Goal: Complete application form

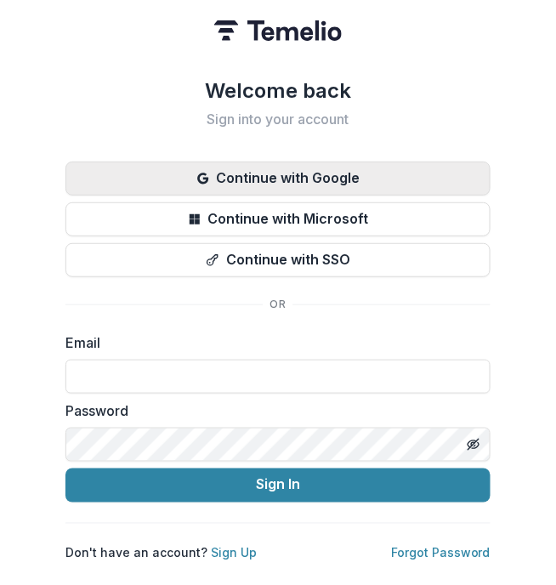
click at [343, 176] on button "Continue with Google" at bounding box center [277, 179] width 425 height 34
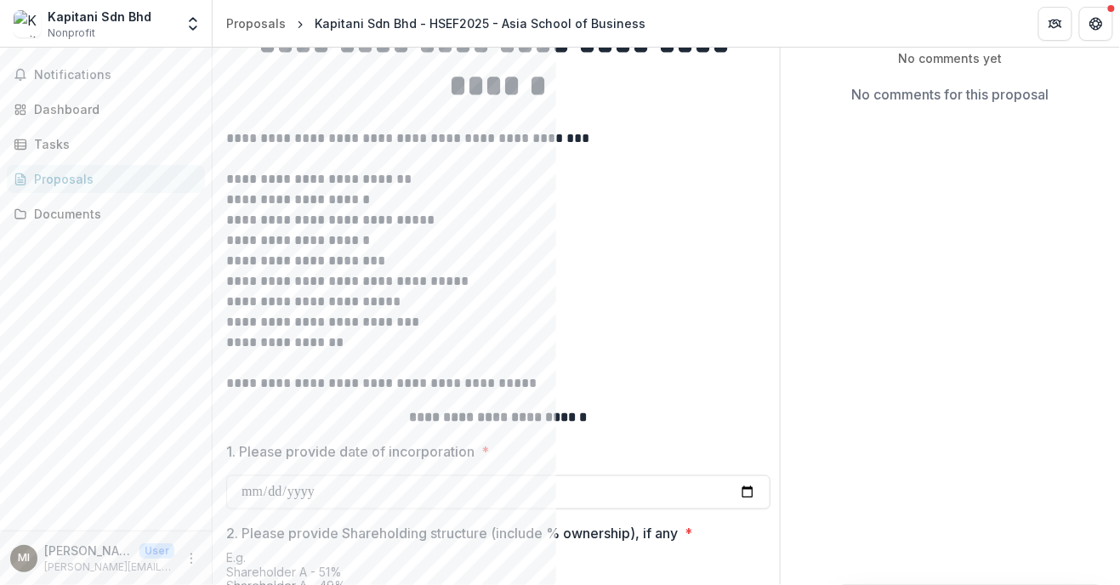
scroll to position [821, 0]
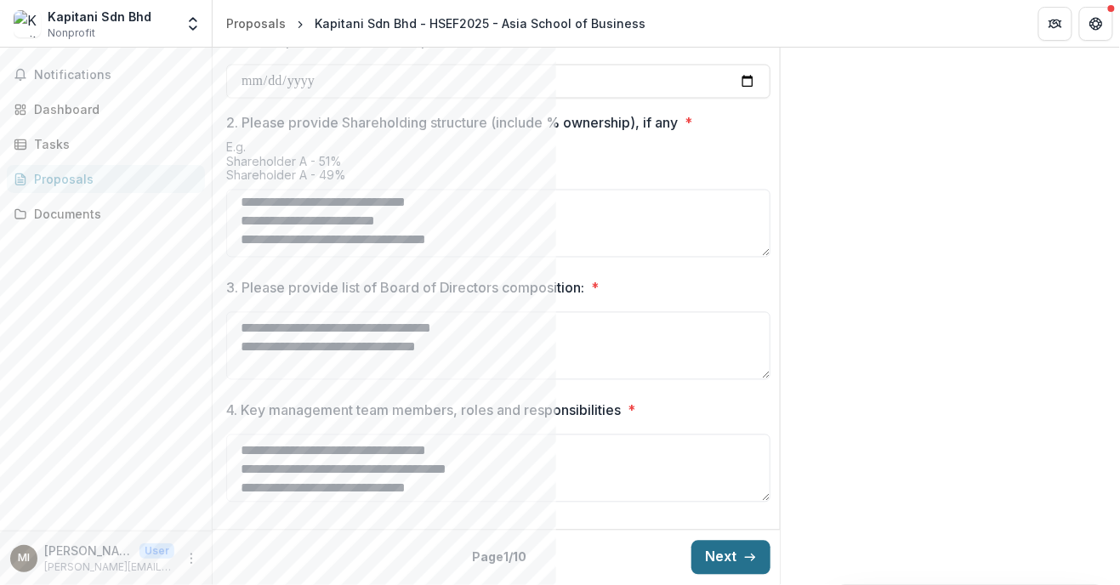
click at [555, 570] on button "Next" at bounding box center [730, 558] width 79 height 34
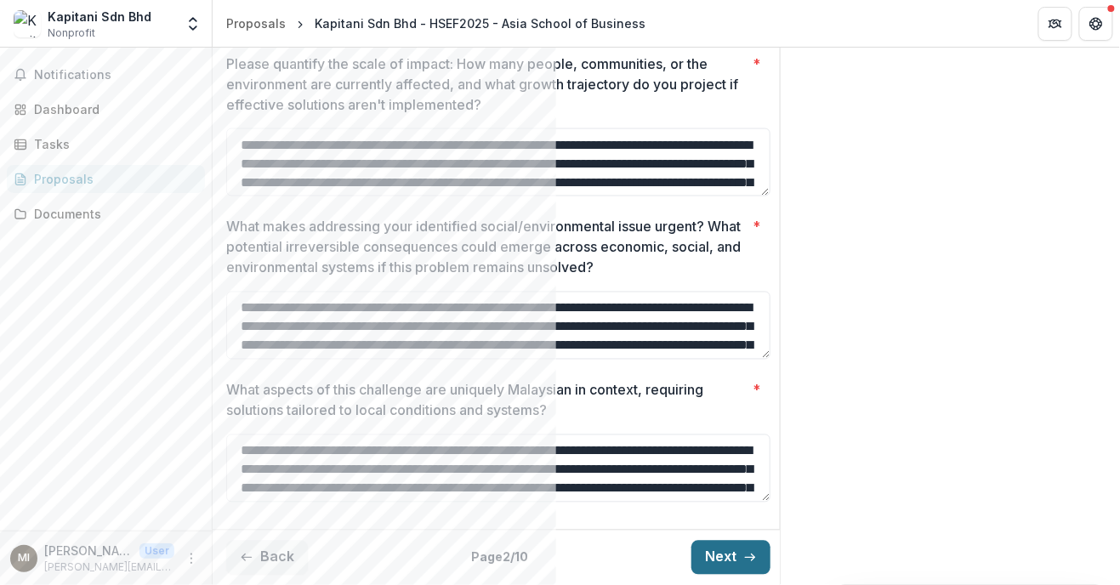
scroll to position [762, 0]
click at [555, 557] on button "Next" at bounding box center [730, 558] width 79 height 34
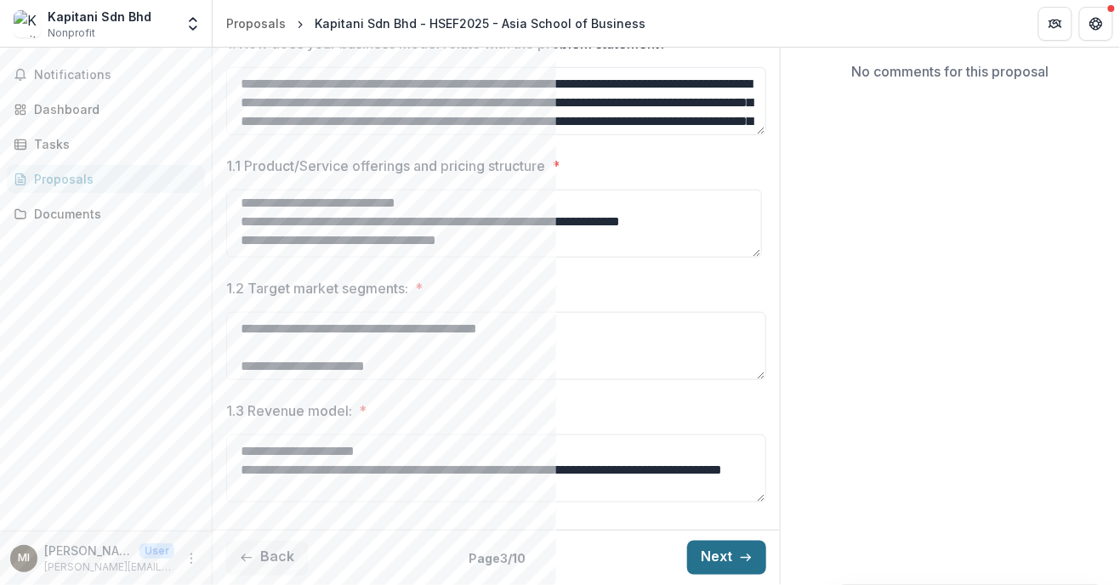
scroll to position [431, 0]
click at [555, 567] on button "Next" at bounding box center [726, 558] width 79 height 34
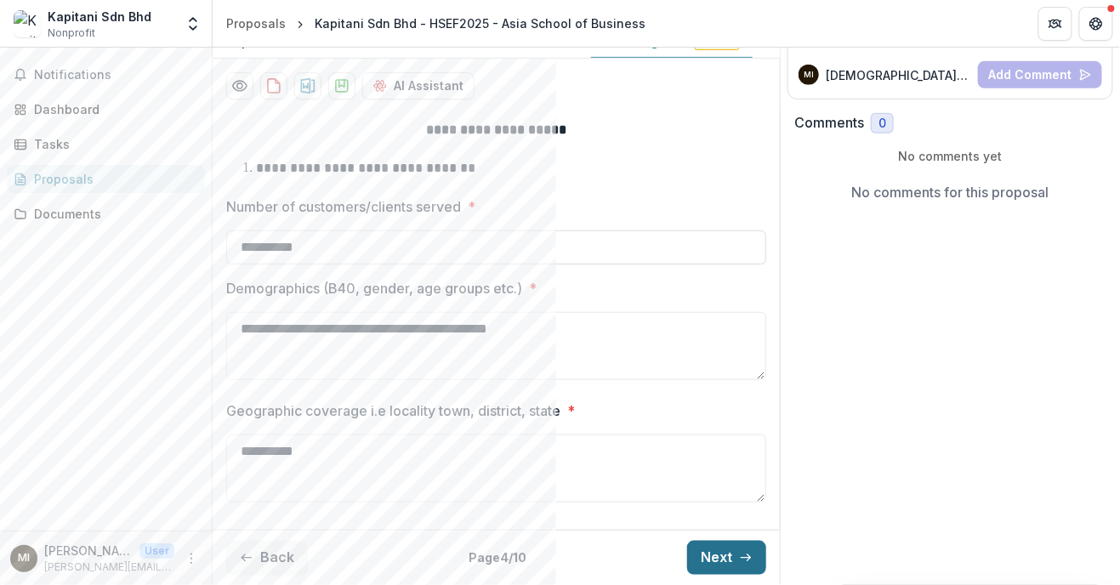
click at [555, 569] on button "Next" at bounding box center [726, 558] width 79 height 34
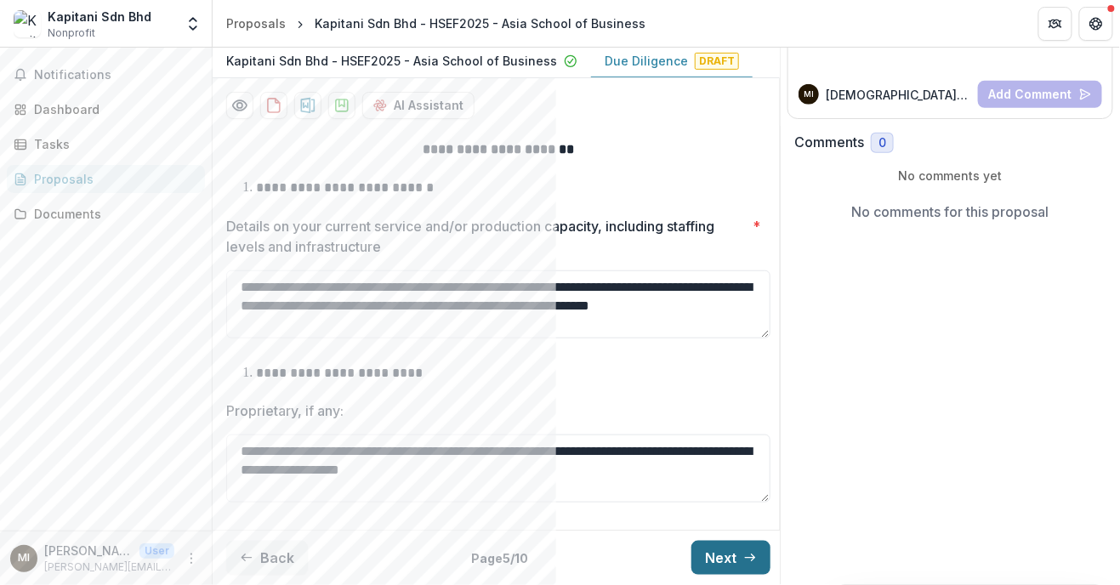
scroll to position [116, 0]
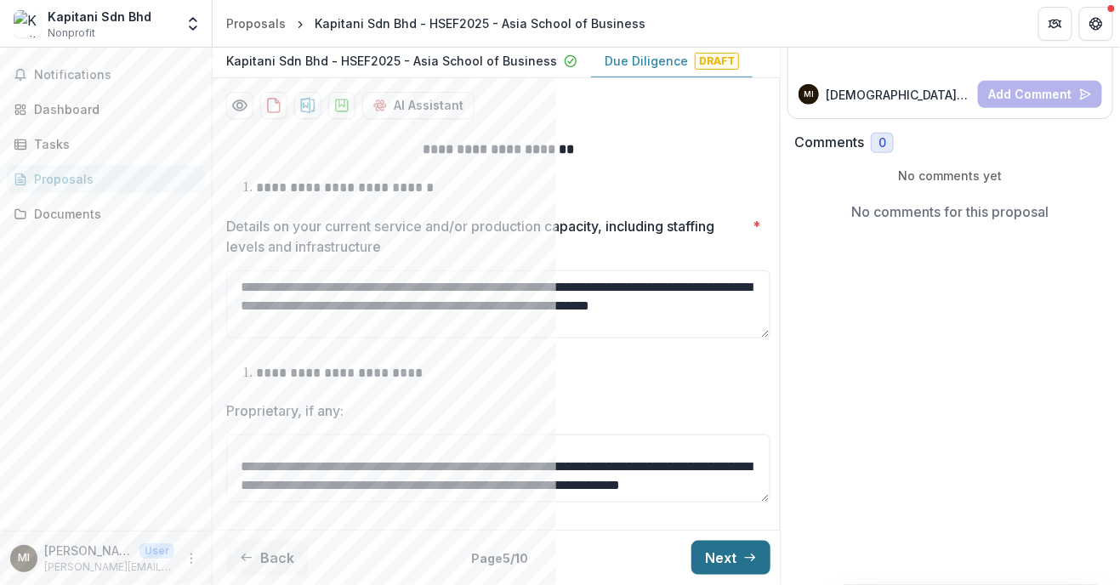
click at [555, 567] on button "Next" at bounding box center [730, 558] width 79 height 34
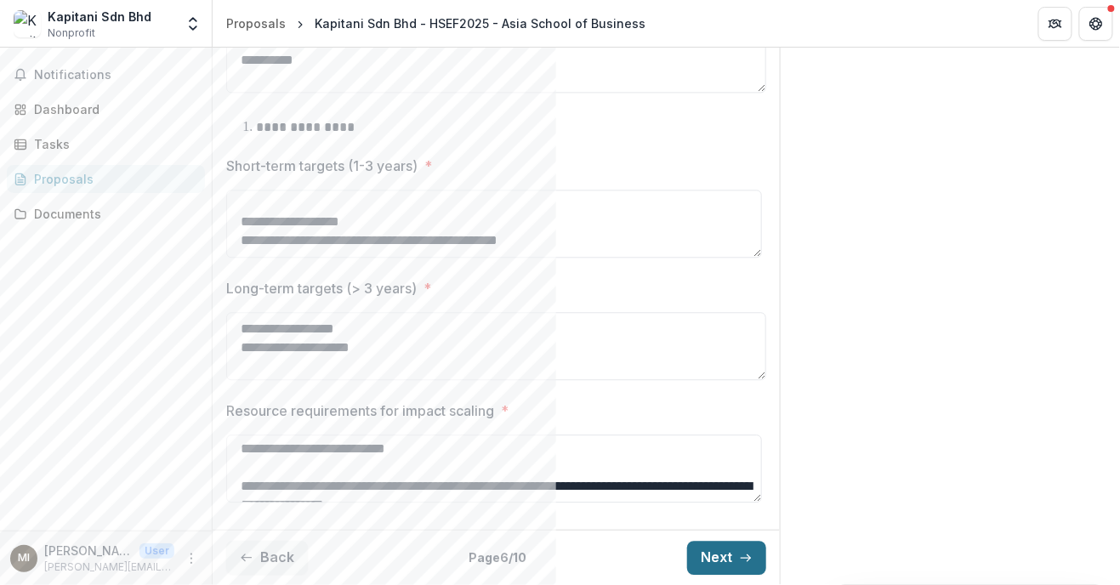
scroll to position [1090, 0]
click at [555, 574] on button "Next" at bounding box center [726, 558] width 79 height 34
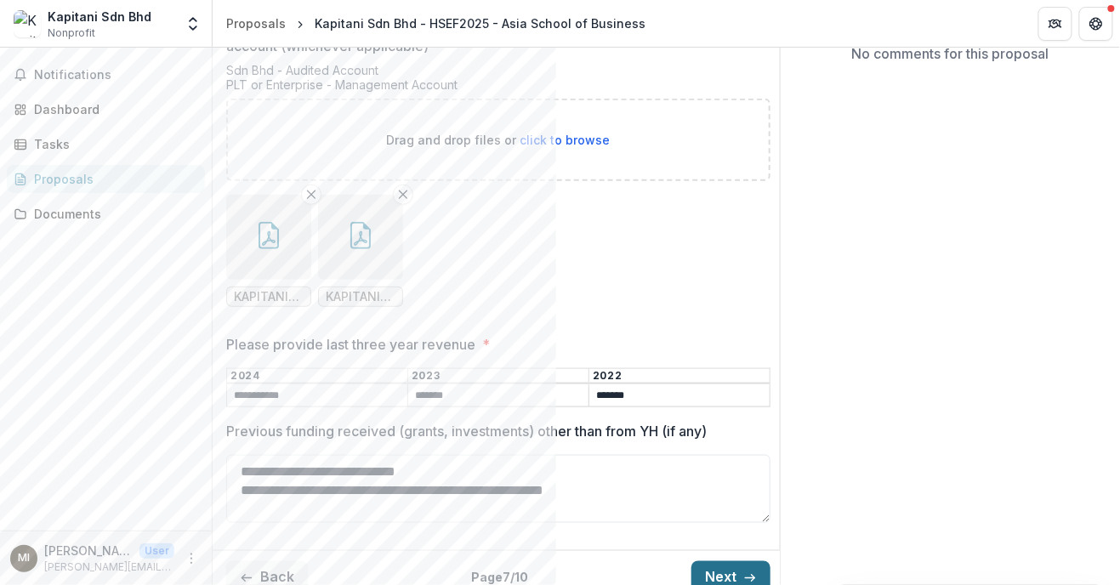
scroll to position [0, 0]
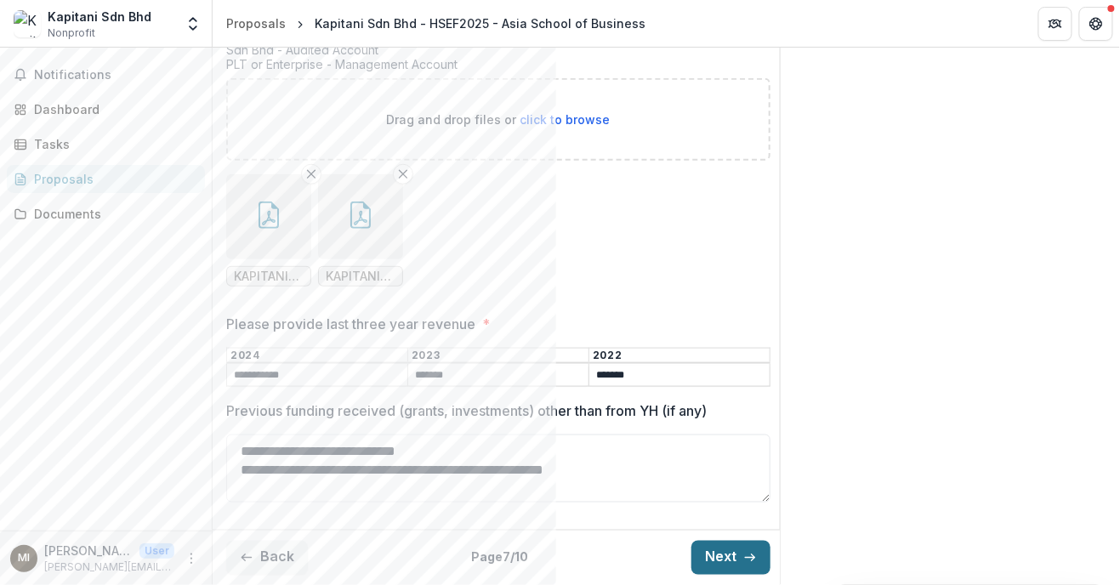
click at [555, 563] on button "Next" at bounding box center [730, 558] width 79 height 34
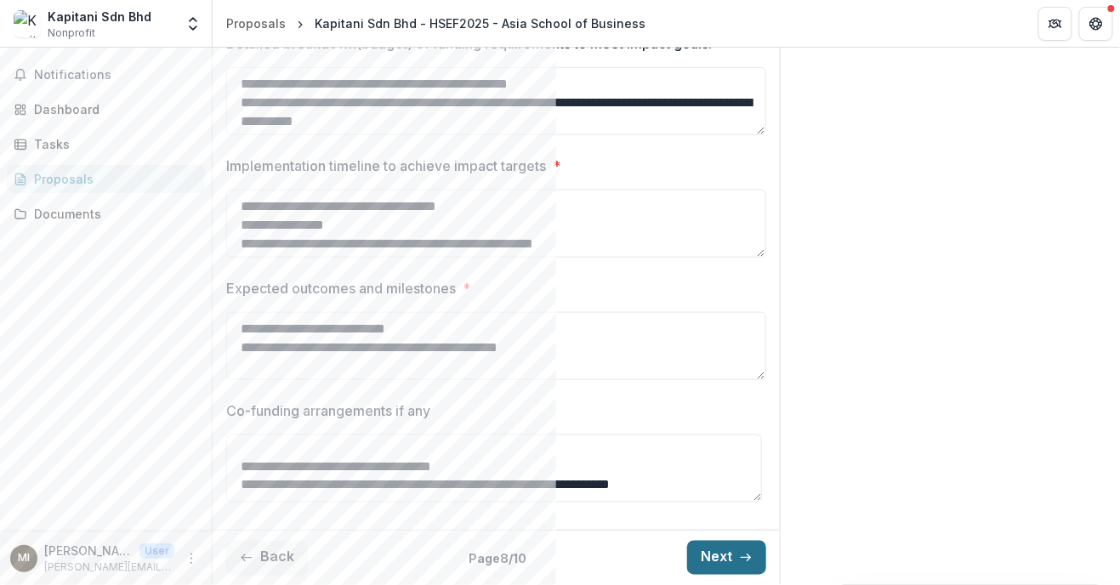
scroll to position [513, 0]
click at [555, 561] on icon "button" at bounding box center [746, 558] width 14 height 14
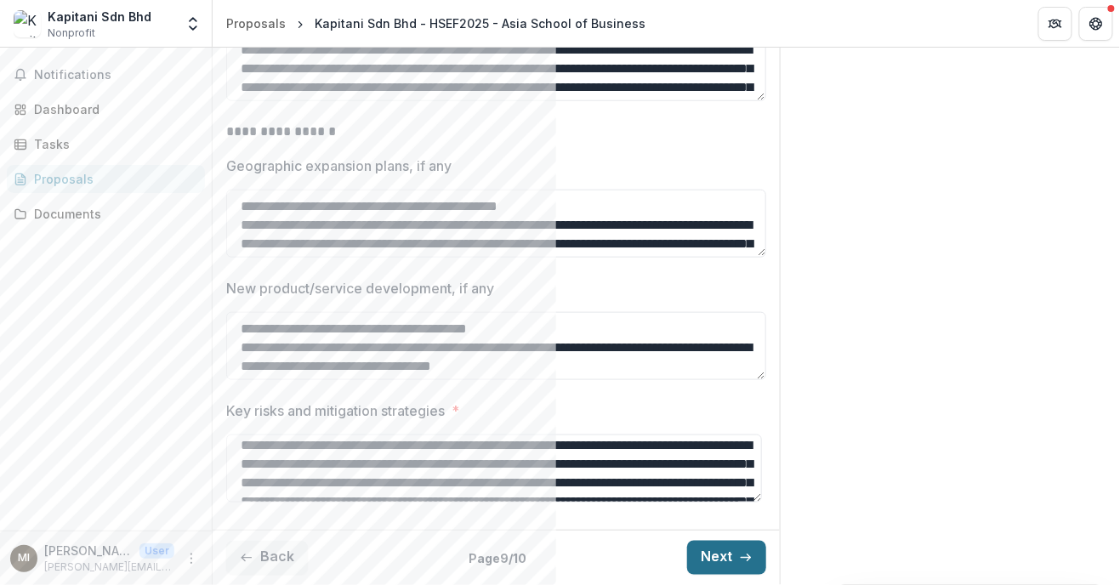
scroll to position [233, 0]
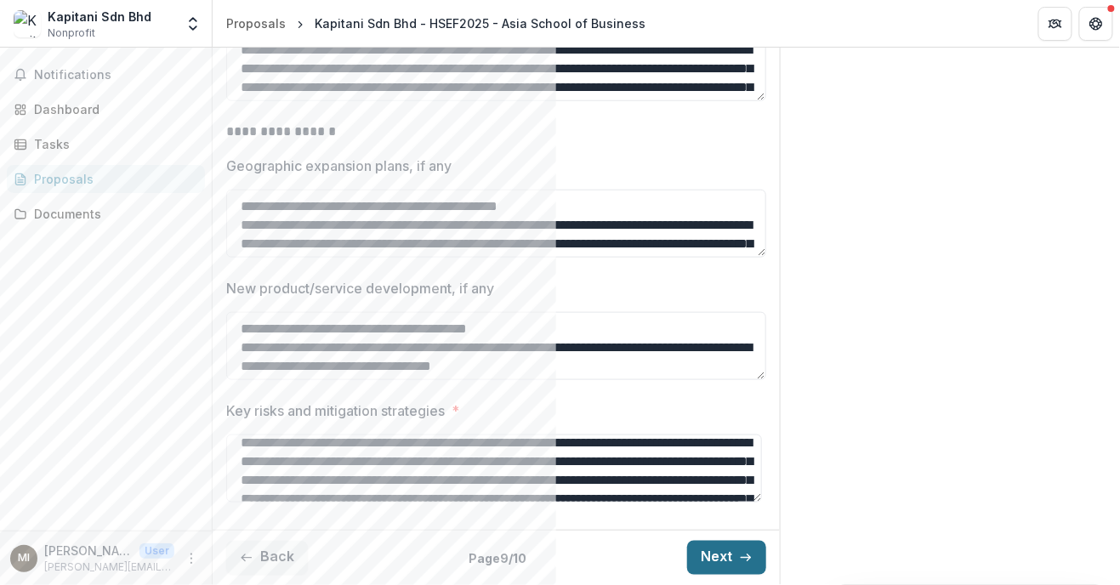
click at [555, 563] on button "Next" at bounding box center [726, 558] width 79 height 34
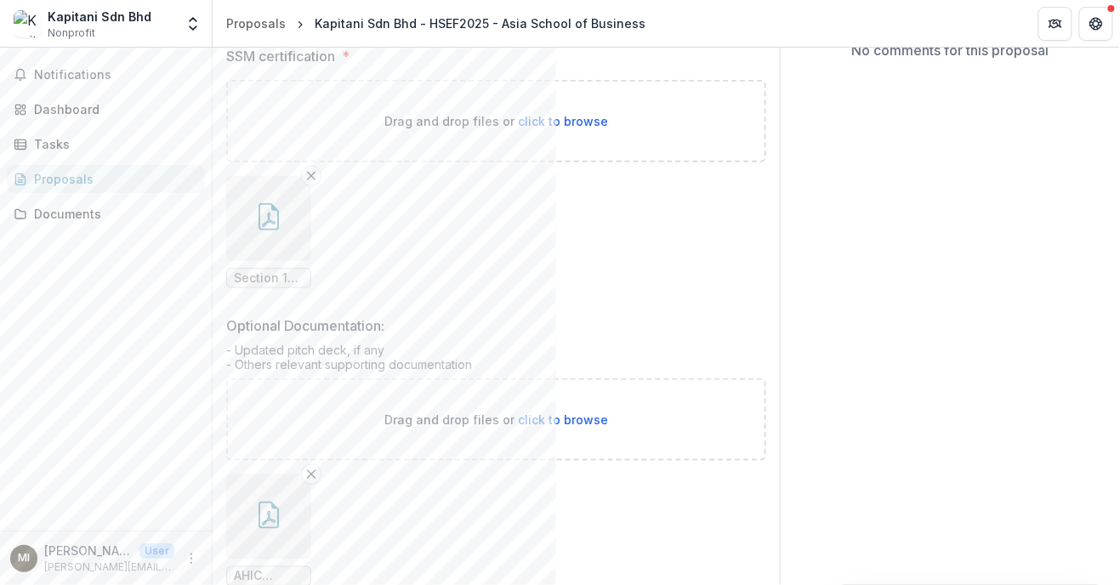
scroll to position [0, 0]
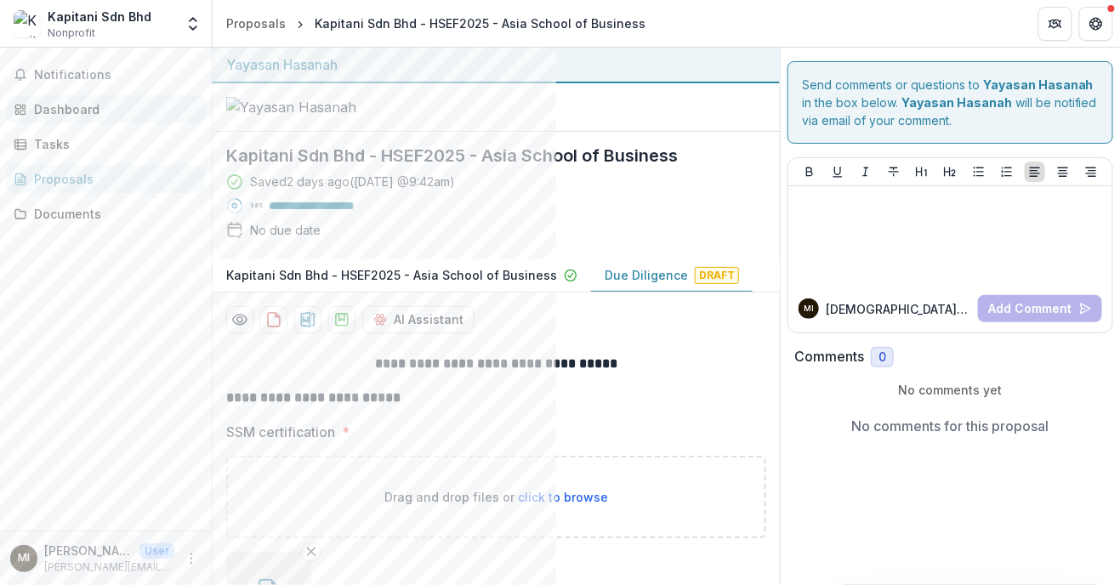
click at [45, 117] on div "Dashboard" at bounding box center [112, 109] width 157 height 18
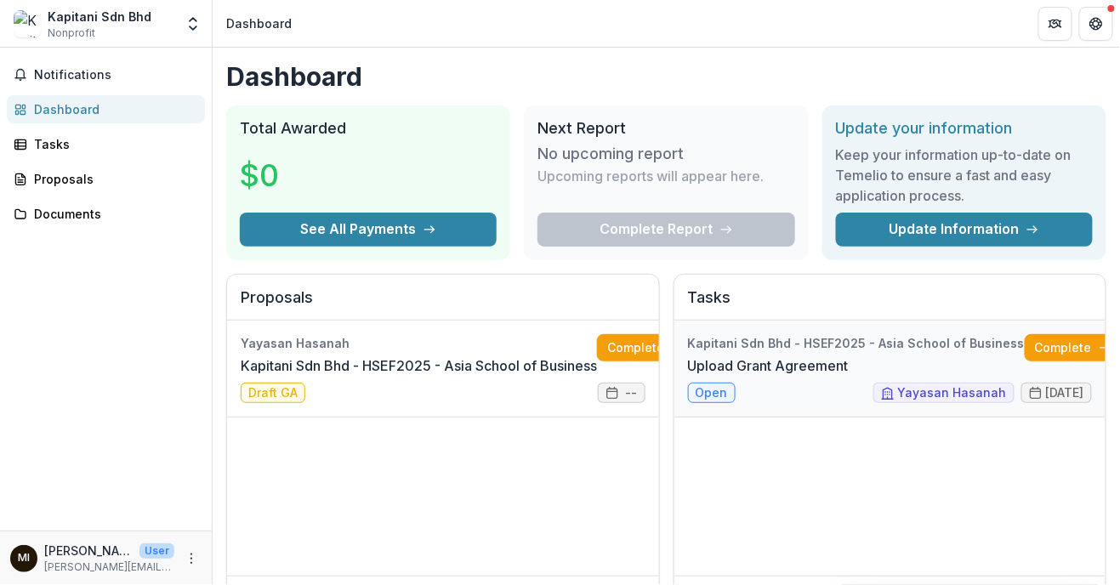
click at [555, 376] on link "Upload Grant Agreement" at bounding box center [768, 365] width 161 height 20
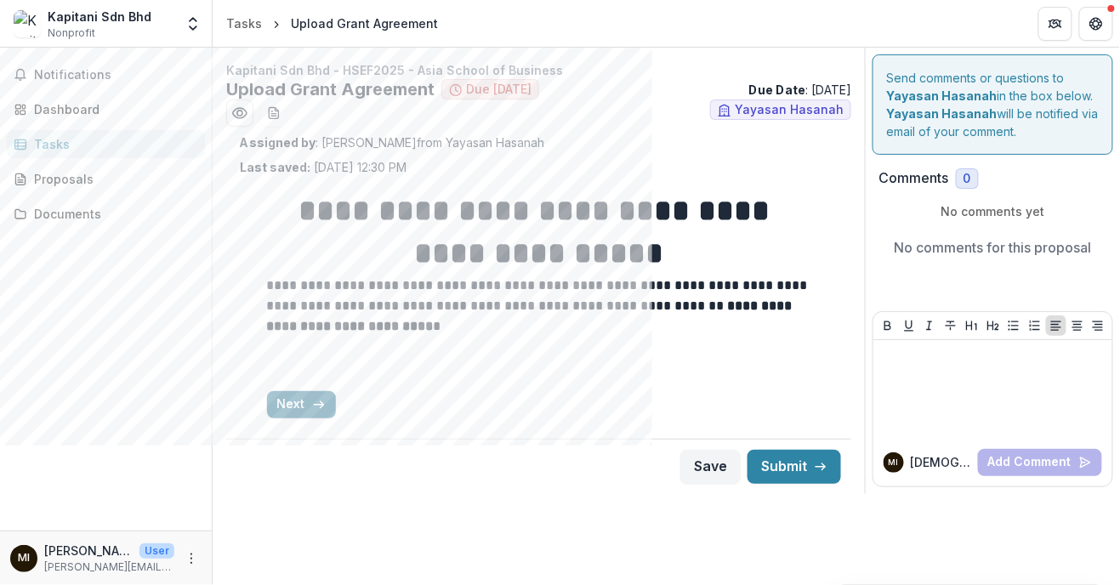
click at [303, 413] on button "Next" at bounding box center [301, 404] width 69 height 27
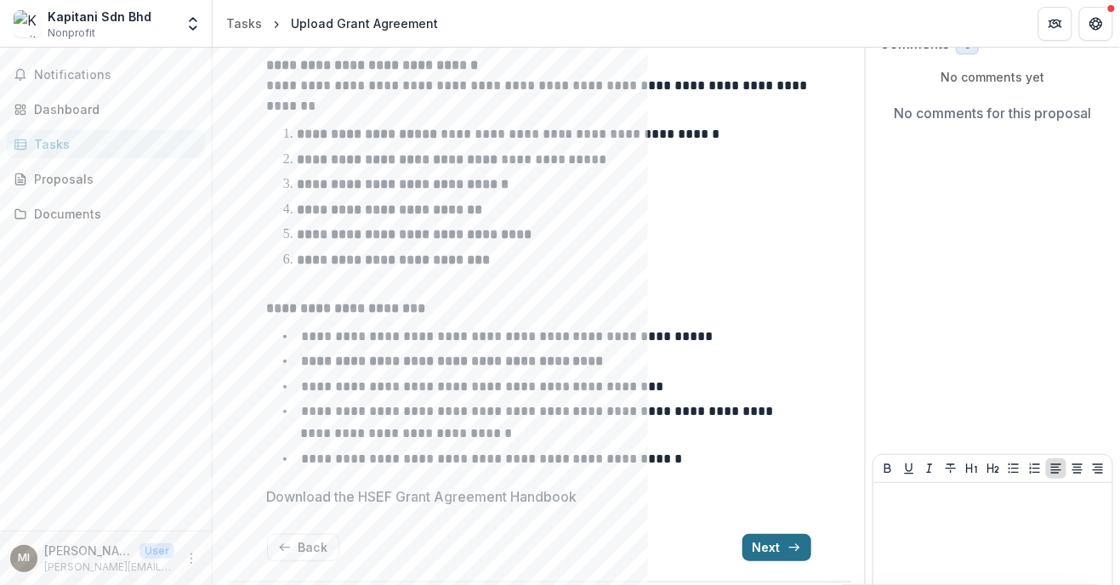
scroll to position [185, 0]
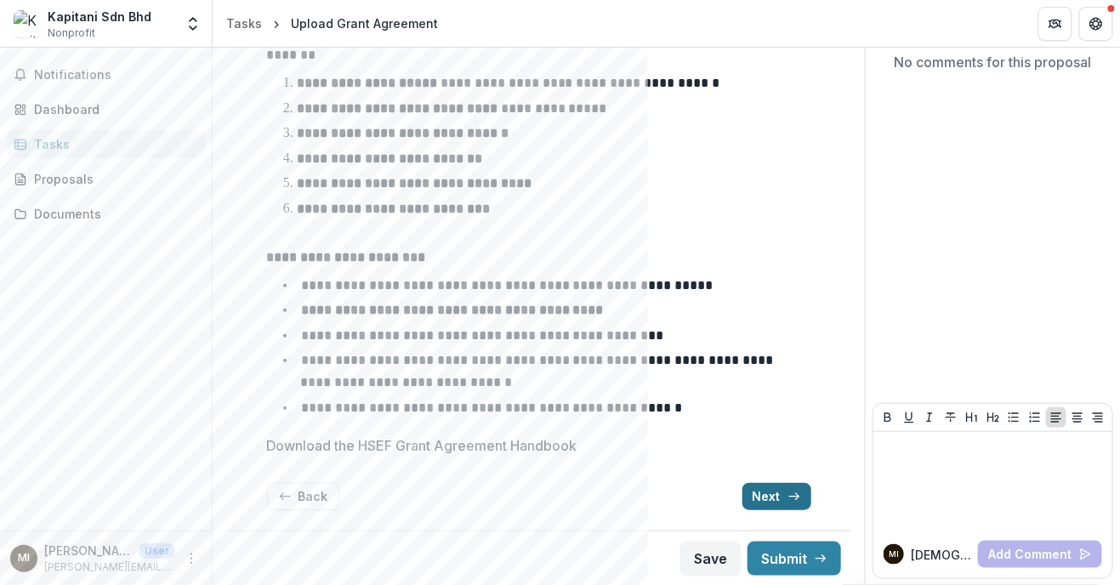
click at [555, 504] on button "Next" at bounding box center [776, 496] width 69 height 27
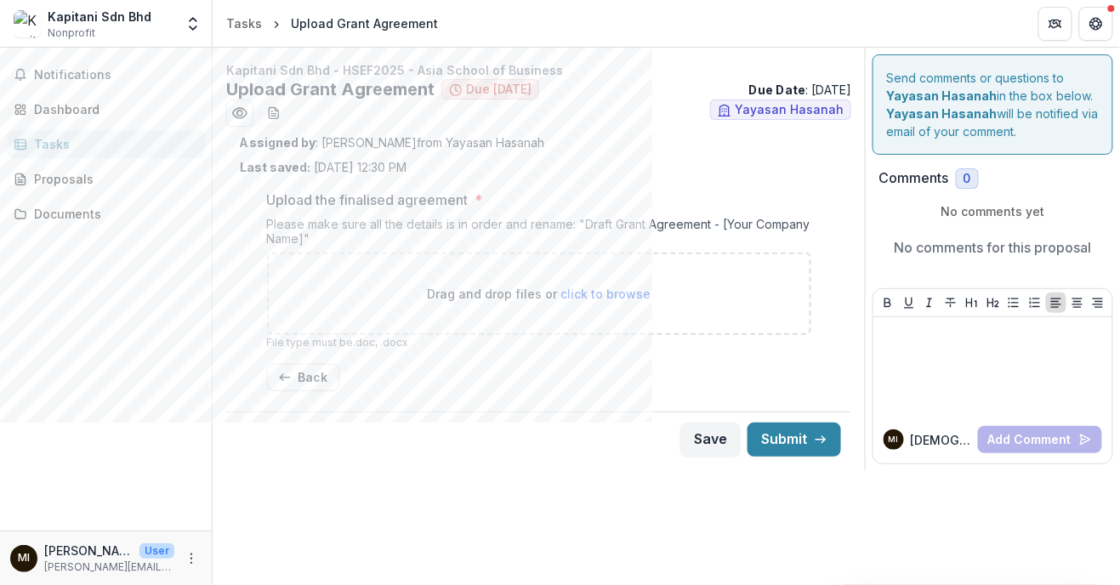
scroll to position [0, 0]
click at [291, 383] on button "Back" at bounding box center [303, 377] width 72 height 27
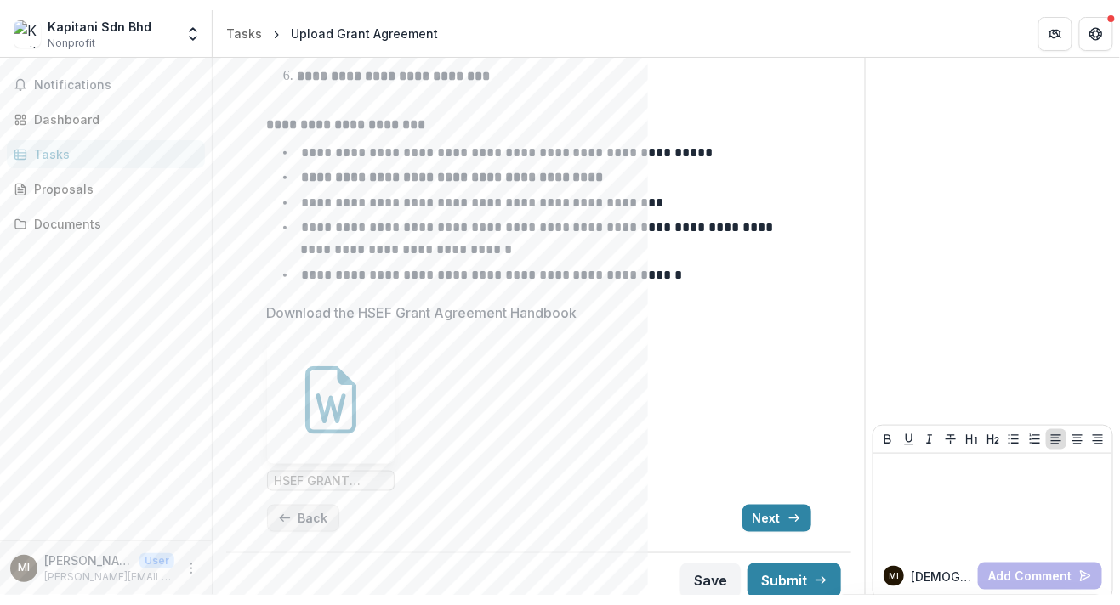
scroll to position [340, 0]
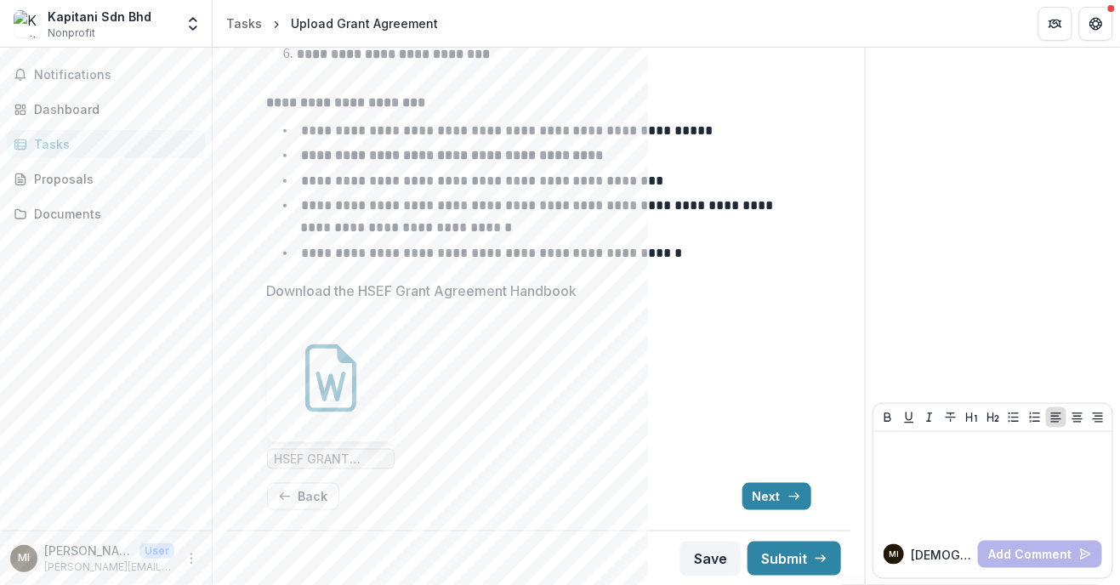
click at [300, 462] on span "HSEF GRANT AGREEMENT GUIDELINES HANDBOOK.docx" at bounding box center [331, 459] width 112 height 14
click icon
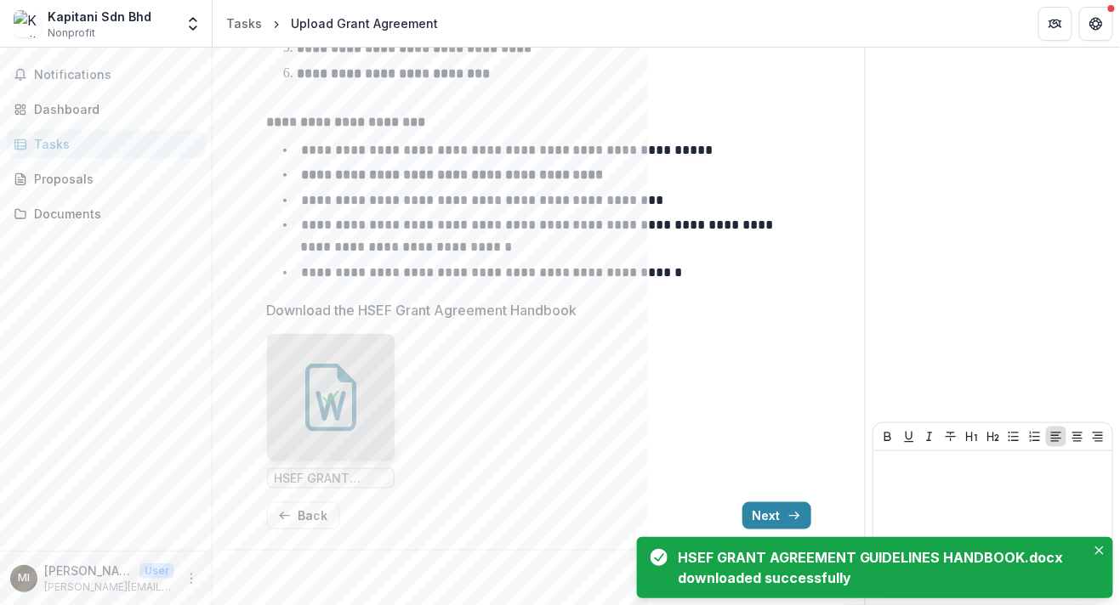
scroll to position [320, 0]
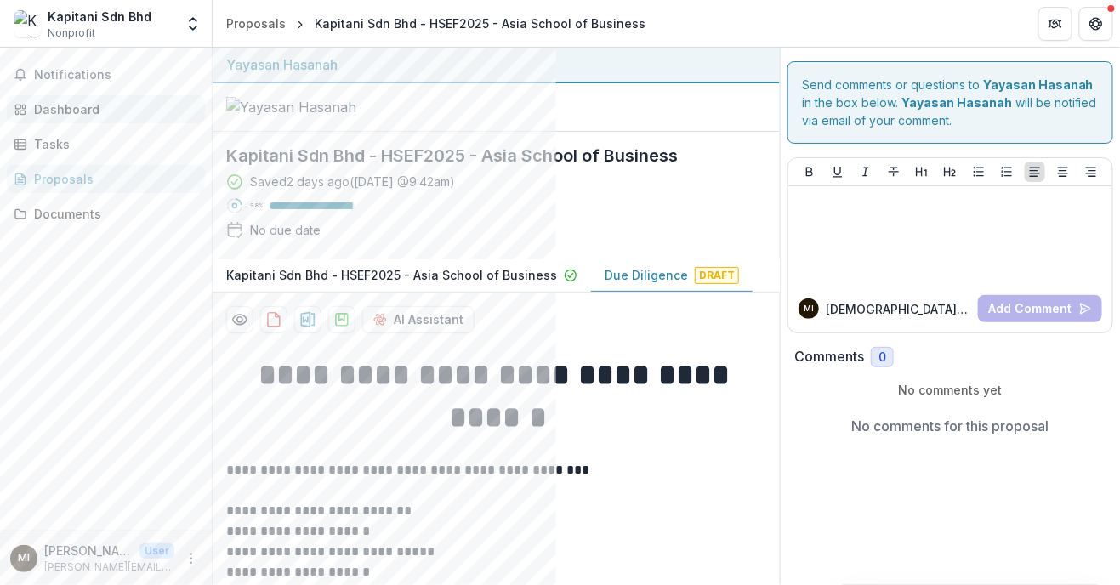
click at [56, 102] on div "Dashboard" at bounding box center [112, 109] width 157 height 18
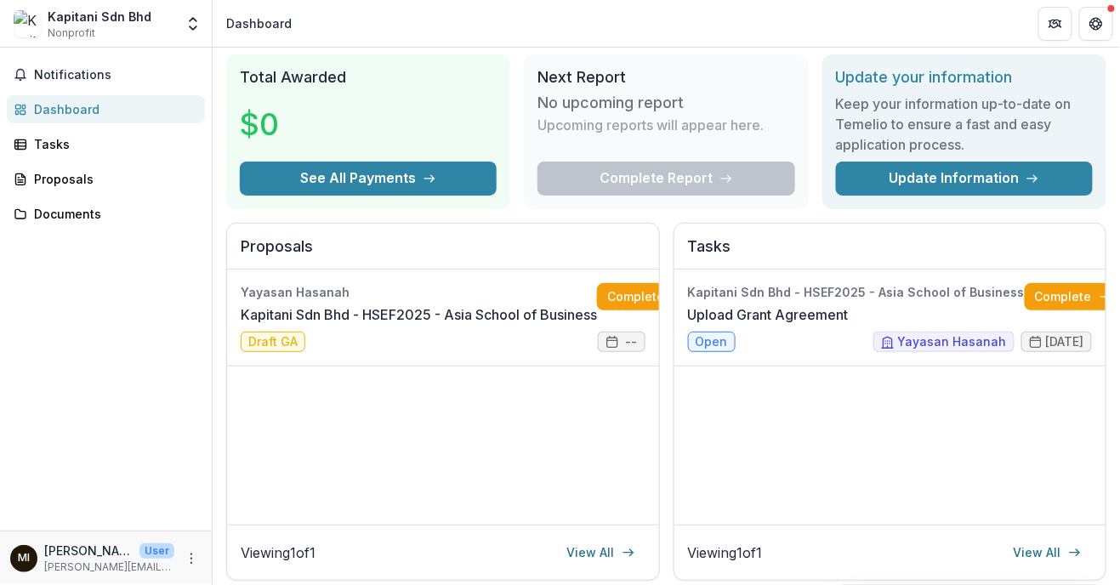
scroll to position [48, 0]
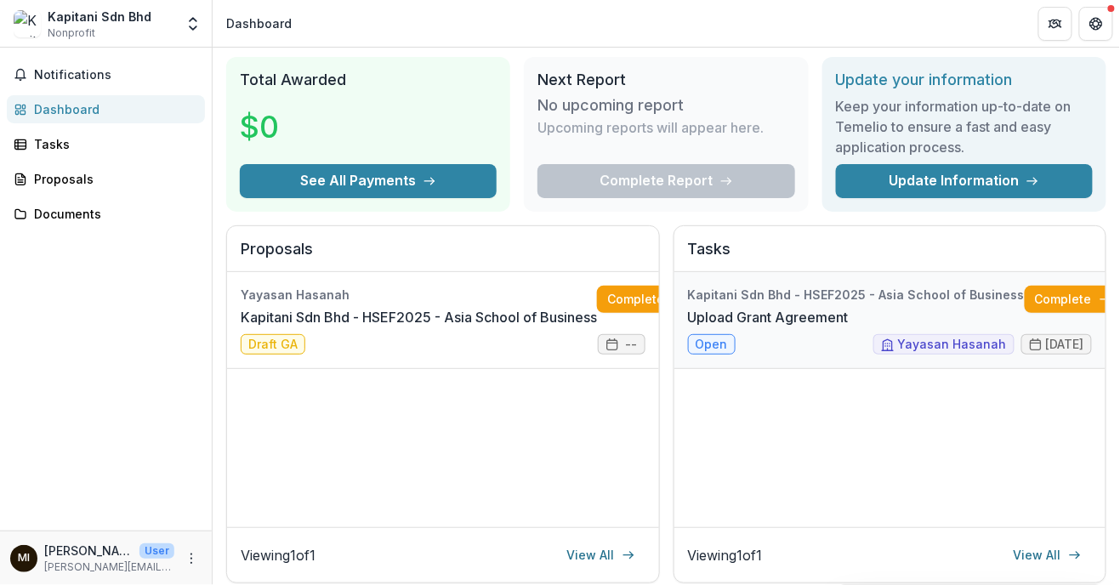
click at [555, 327] on link "Upload Grant Agreement" at bounding box center [768, 317] width 161 height 20
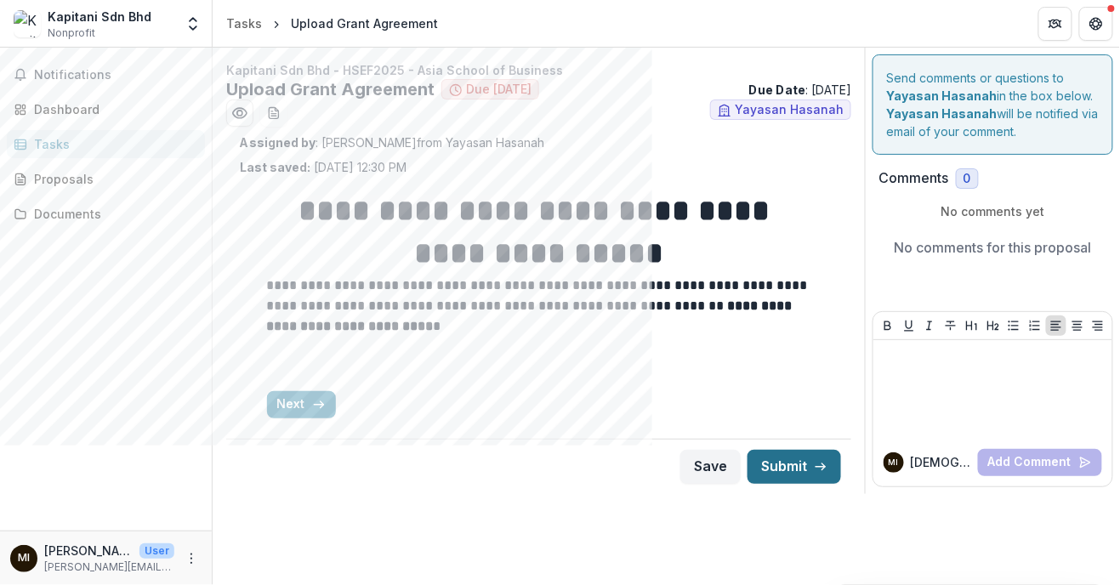
click at [555, 470] on button "Submit" at bounding box center [794, 467] width 94 height 34
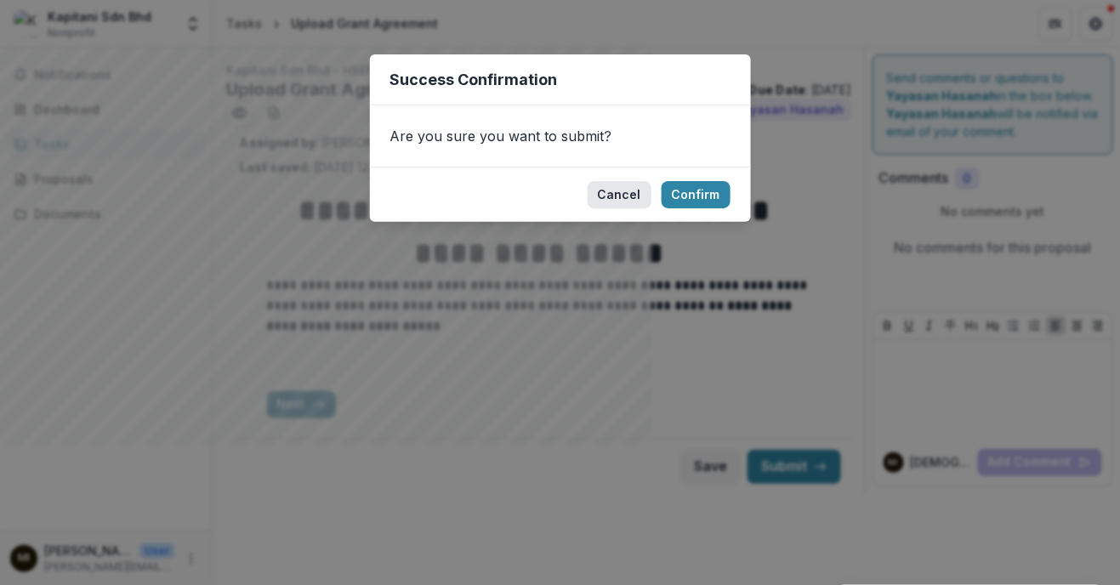
click at [555, 192] on button "Cancel" at bounding box center [619, 194] width 64 height 27
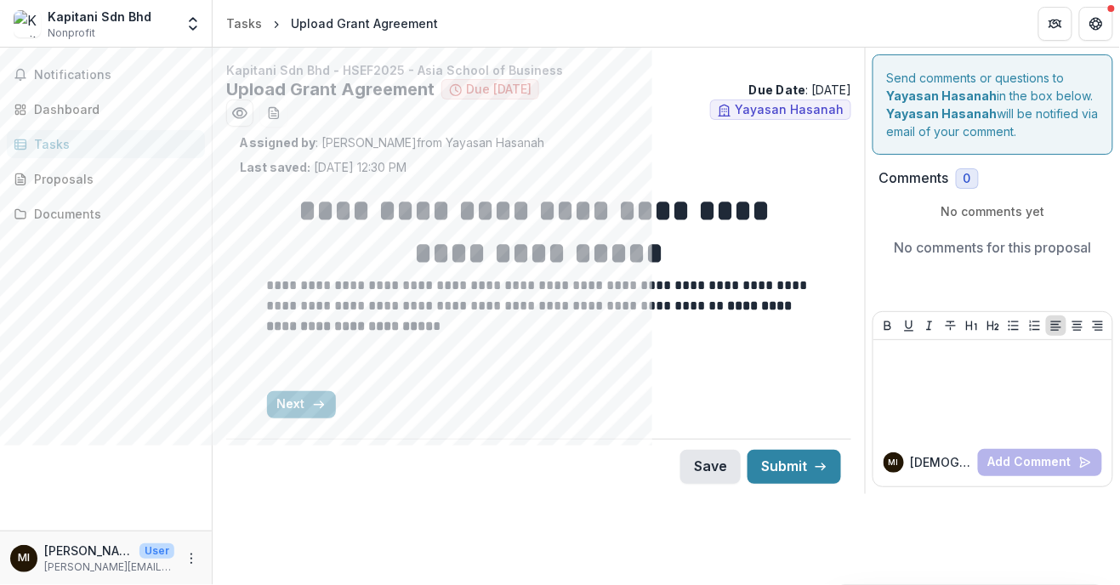
click at [555, 479] on button "Save" at bounding box center [710, 467] width 60 height 34
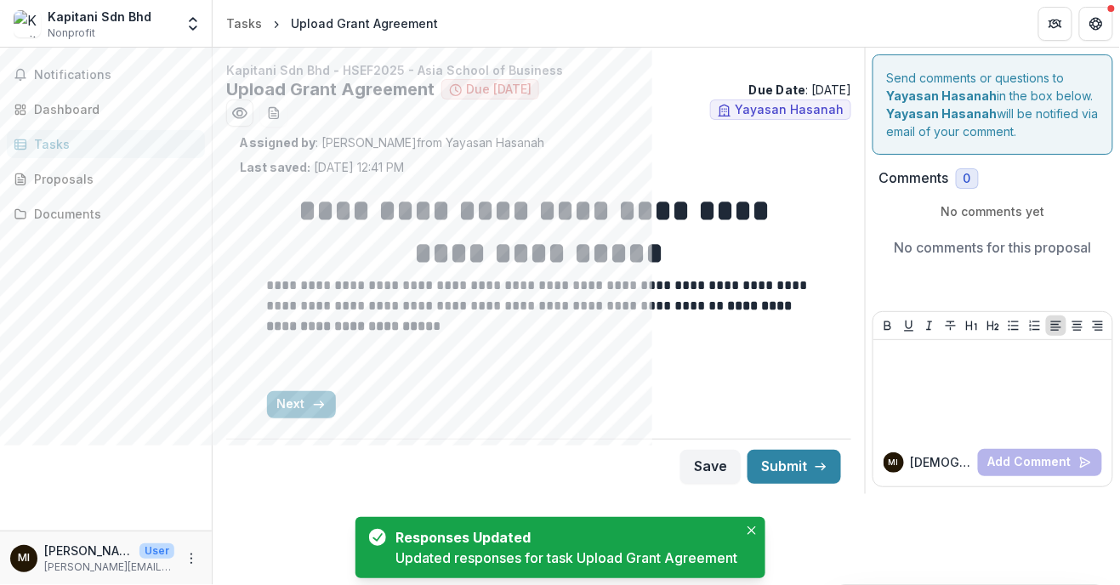
click at [555, 375] on p at bounding box center [539, 367] width 544 height 20
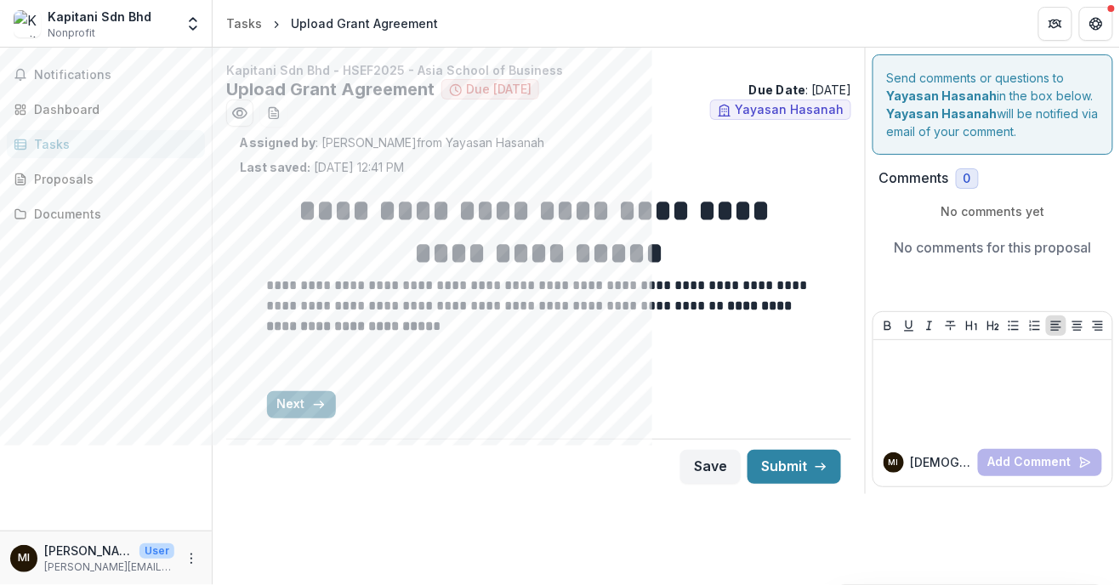
click at [312, 408] on icon "button" at bounding box center [319, 405] width 14 height 14
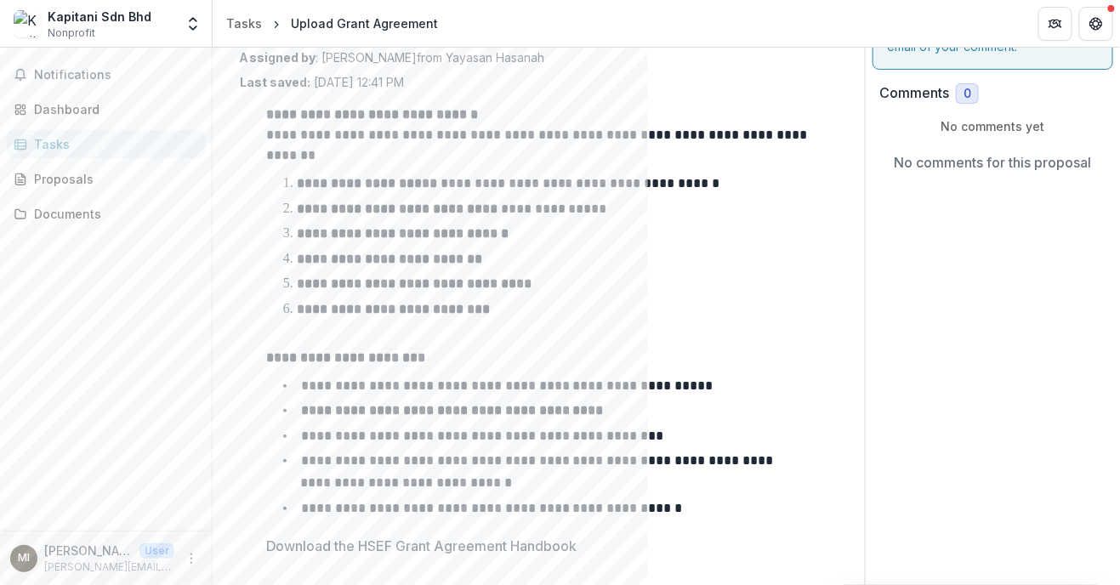
scroll to position [340, 0]
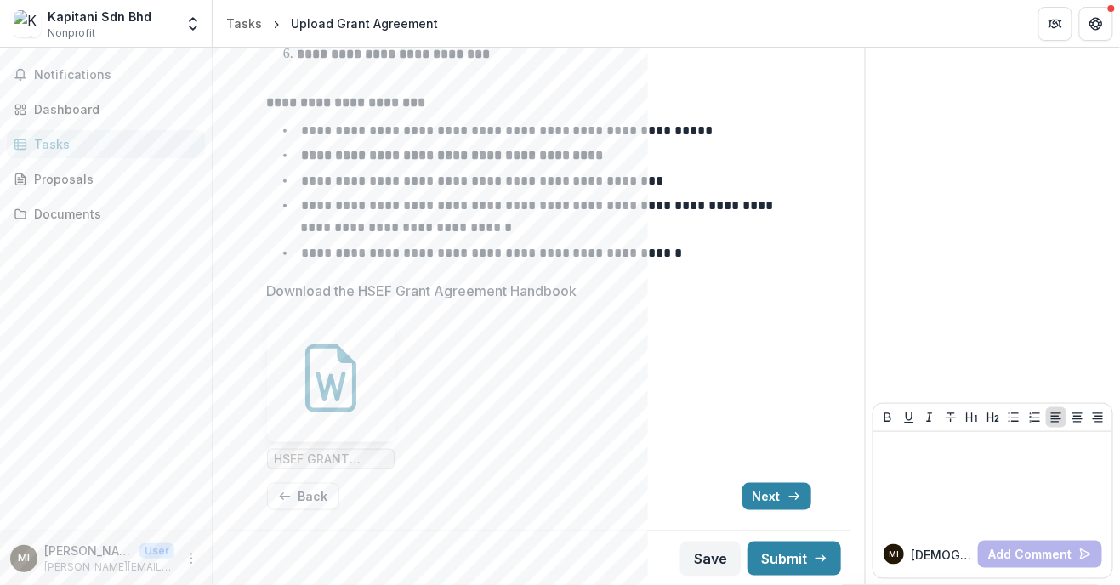
click at [286, 462] on span "HSEF GRANT AGREEMENT GUIDELINES HANDBOOK.docx" at bounding box center [331, 459] width 112 height 14
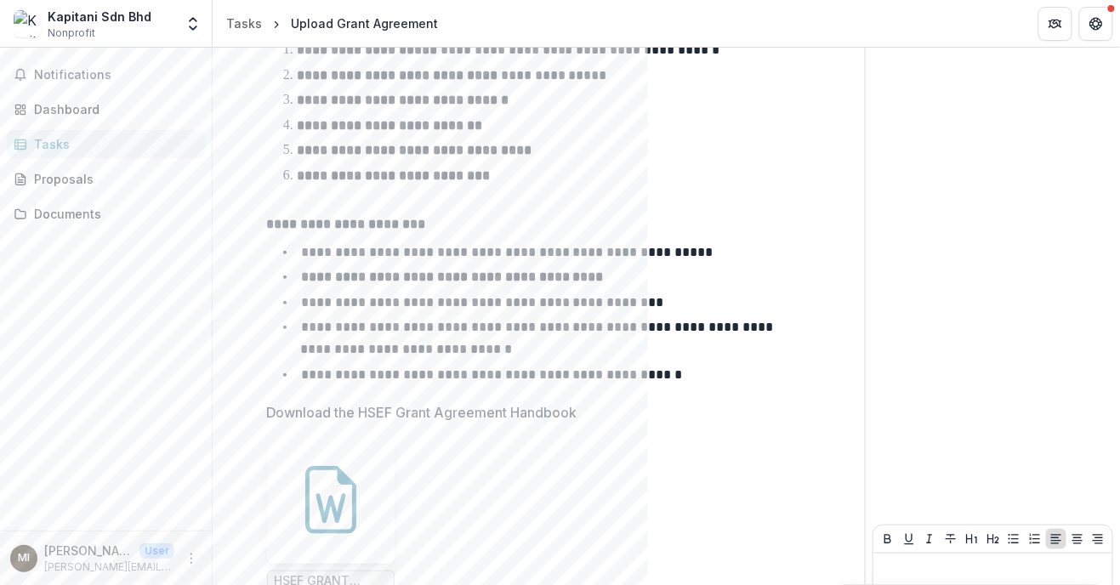
scroll to position [0, 0]
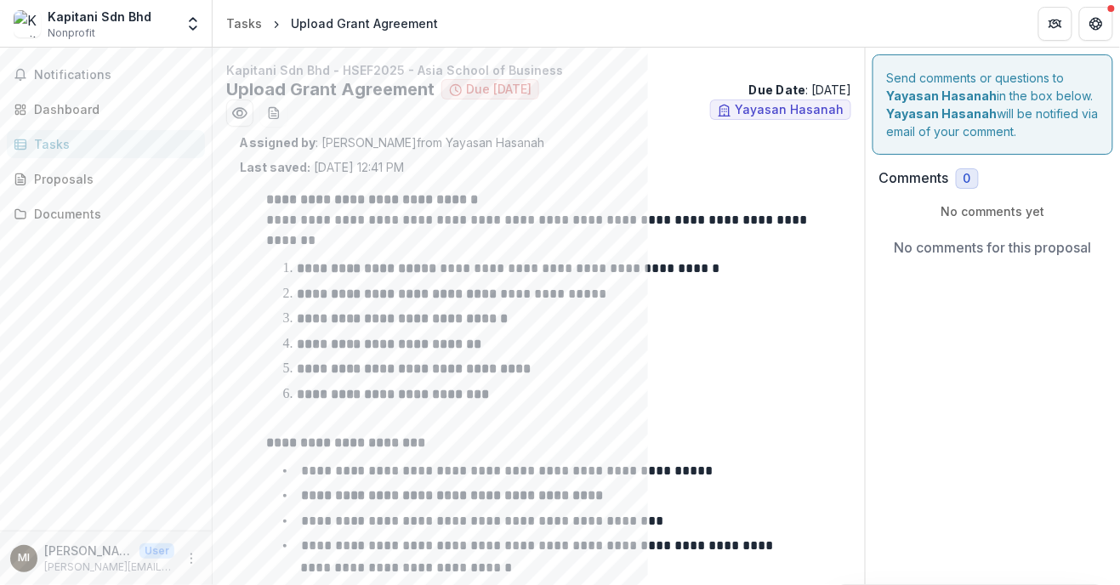
click at [555, 403] on li "**********" at bounding box center [549, 394] width 524 height 22
click at [54, 223] on link "Documents" at bounding box center [106, 214] width 198 height 28
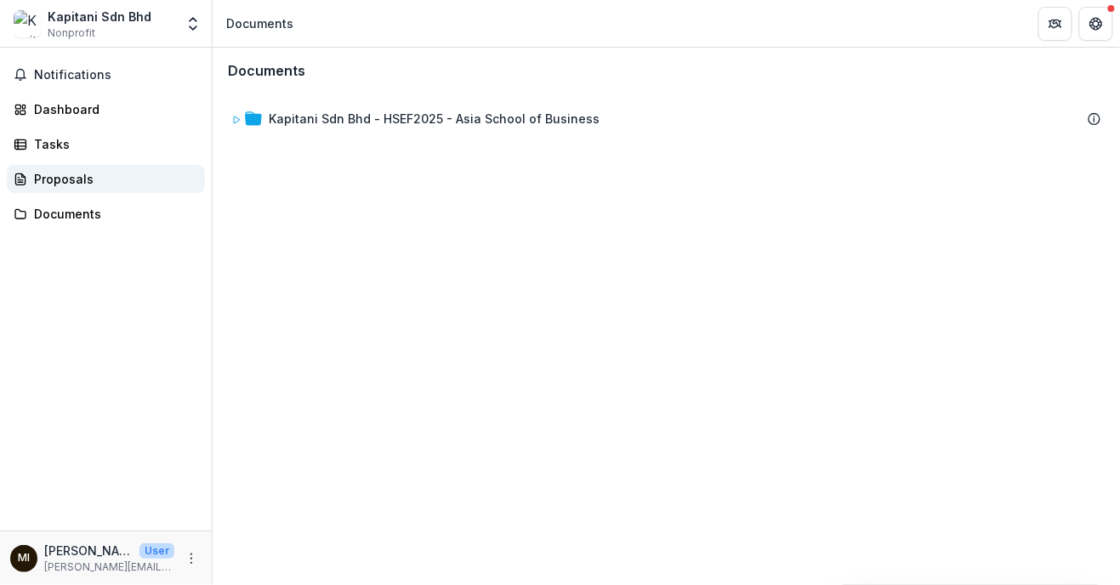
click at [42, 185] on div "Proposals" at bounding box center [112, 179] width 157 height 18
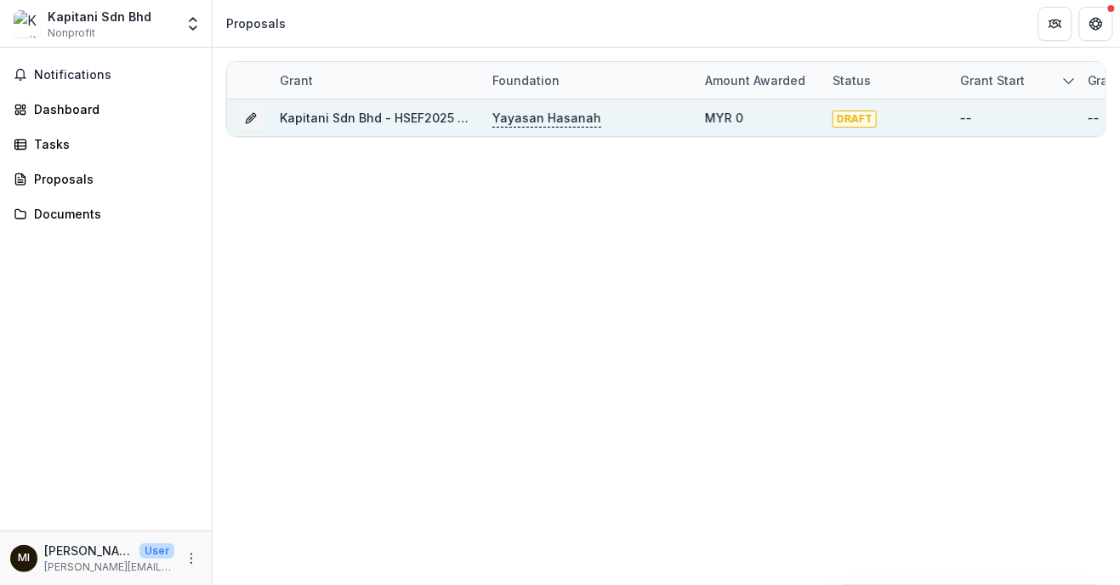
click at [326, 120] on link "Kapitani Sdn Bhd - HSEF2025 - Asia School of Business" at bounding box center [445, 118] width 331 height 14
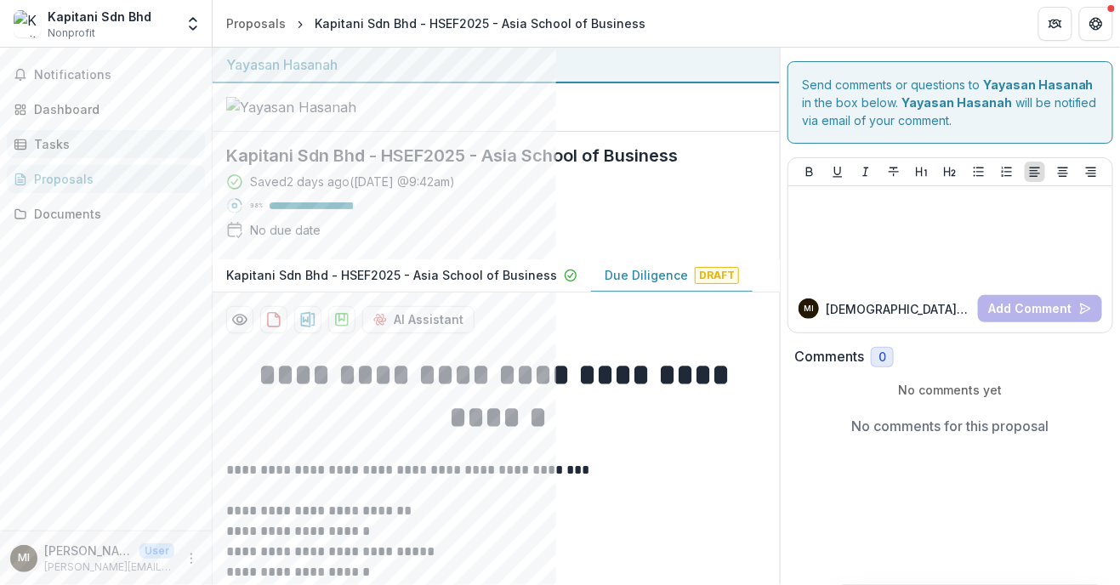
click at [66, 143] on div "Tasks" at bounding box center [112, 144] width 157 height 18
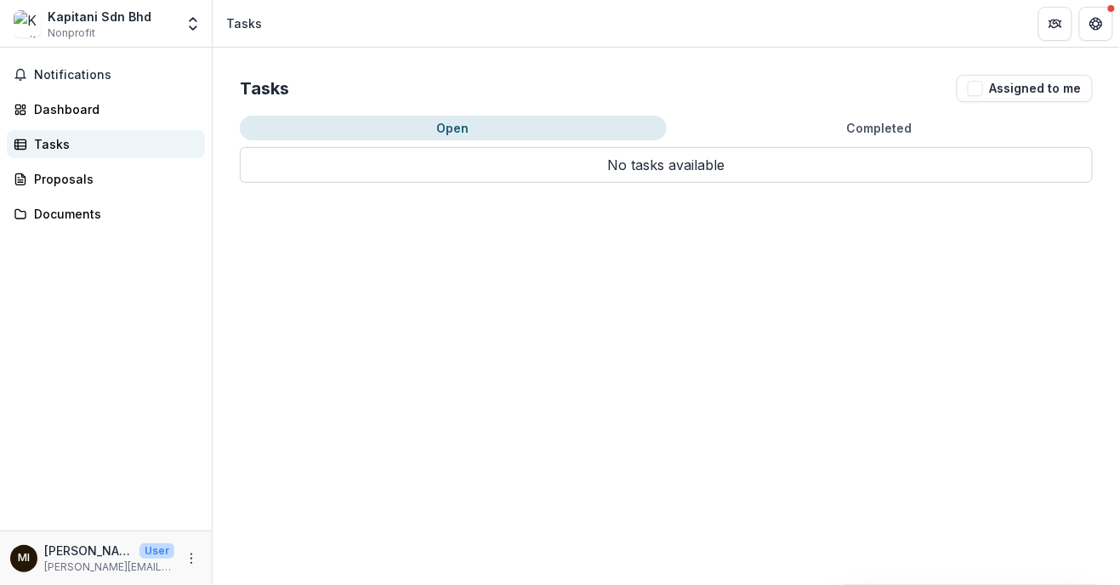
click at [56, 133] on link "Tasks" at bounding box center [106, 144] width 198 height 28
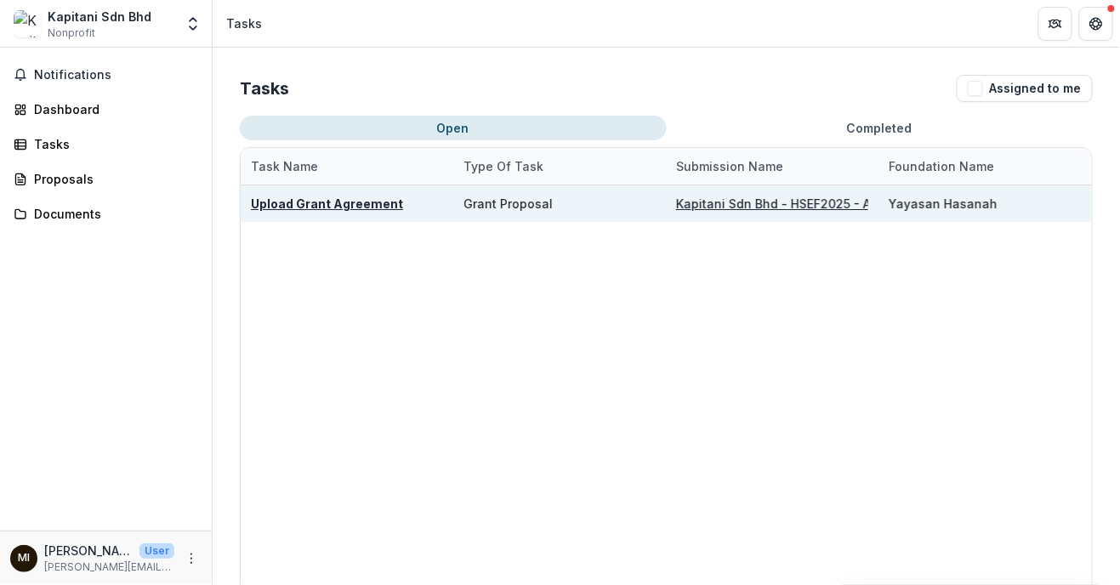
click at [555, 206] on div "Kapitani Sdn Bhd - HSEF2025 - Asia School of Business" at bounding box center [772, 203] width 213 height 37
click at [555, 207] on u "Kapitani Sdn Bhd - HSEF2025 - Asia School of Business" at bounding box center [841, 203] width 331 height 14
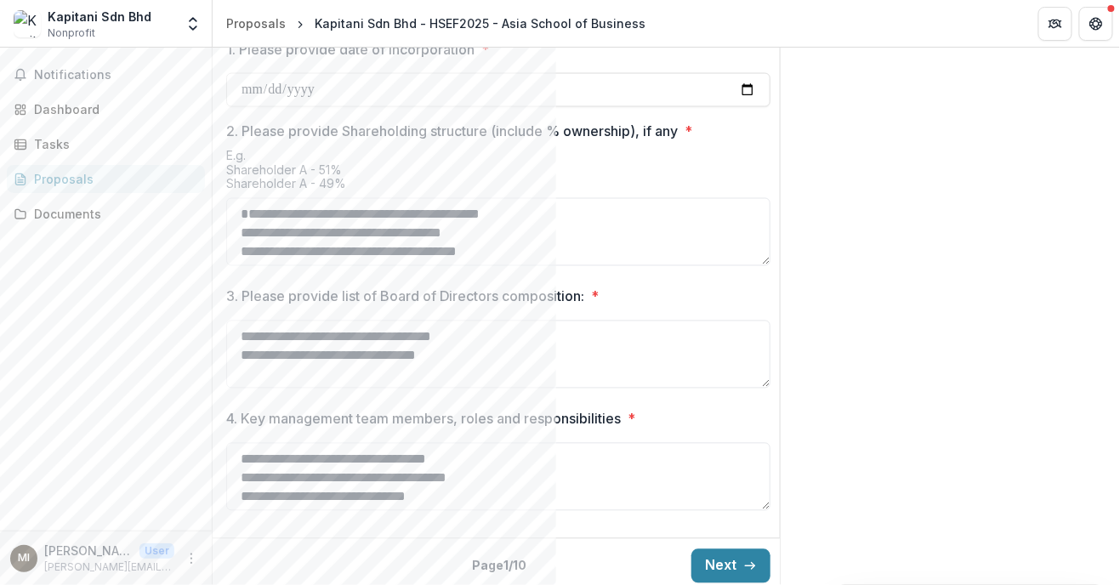
scroll to position [821, 0]
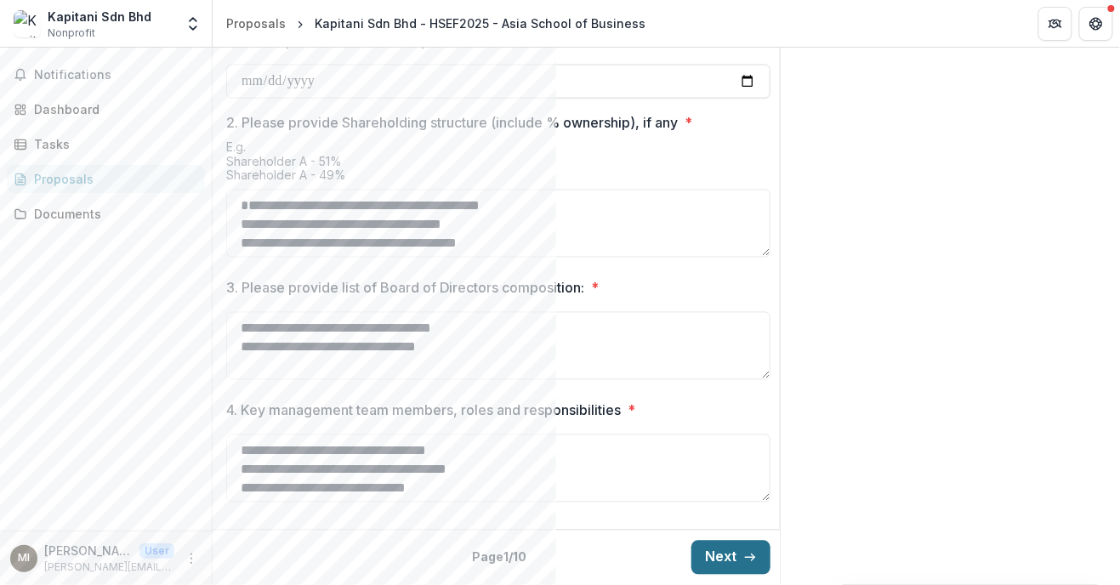
click at [555, 553] on button "Next" at bounding box center [730, 558] width 79 height 34
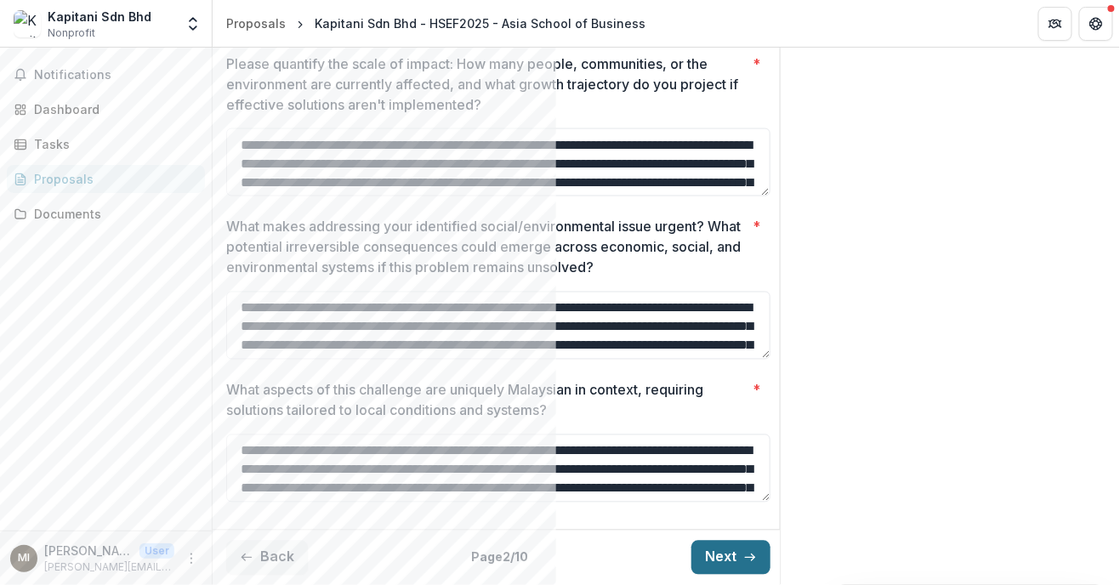
click at [555, 559] on button "Next" at bounding box center [730, 558] width 79 height 34
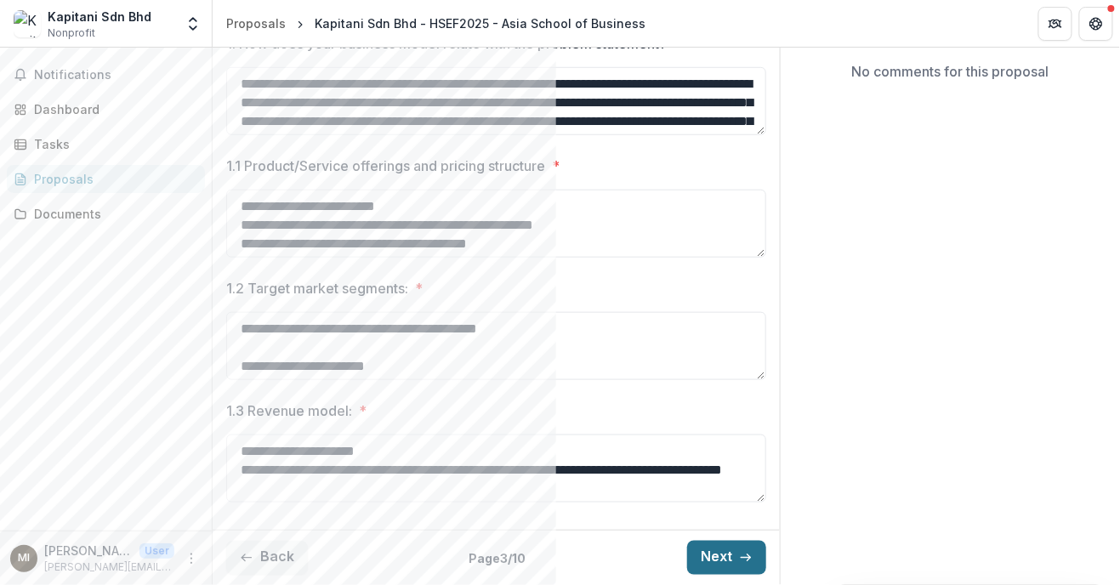
click at [555, 564] on icon "button" at bounding box center [746, 558] width 14 height 14
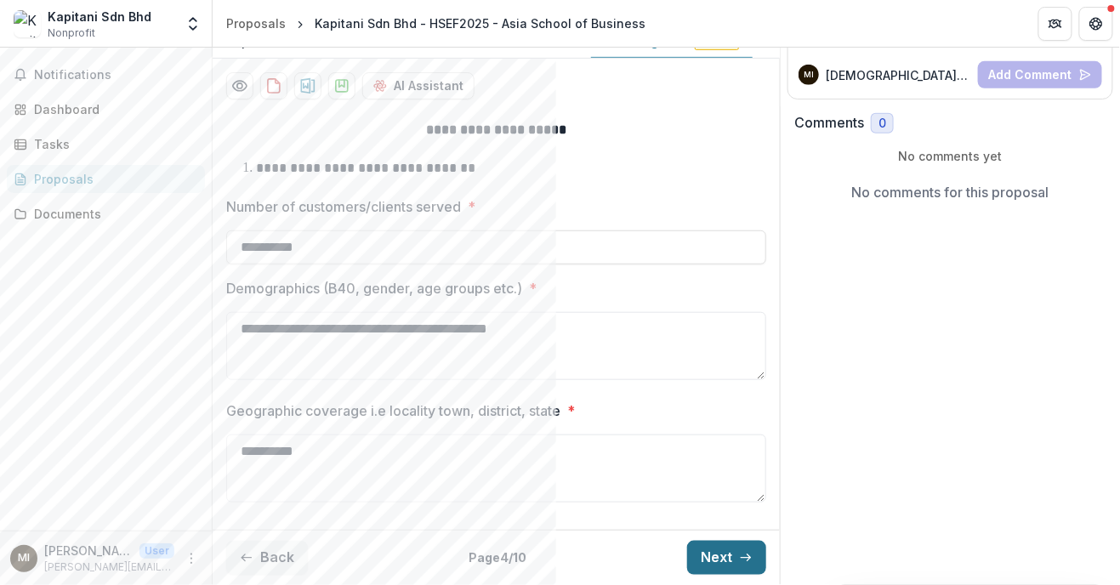
click at [555, 564] on button "Next" at bounding box center [726, 558] width 79 height 34
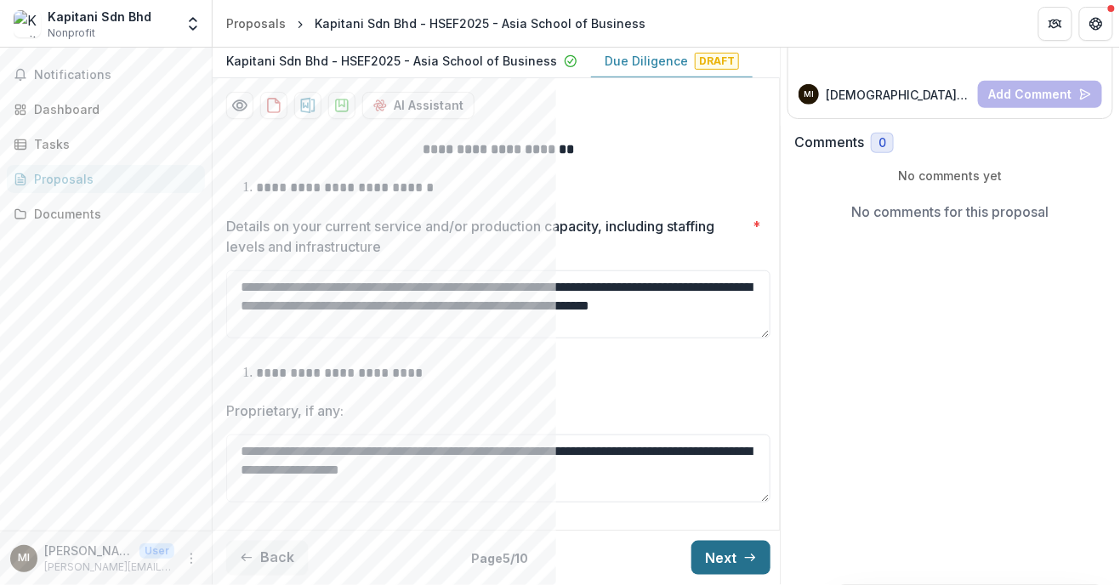
click at [555, 562] on button "Next" at bounding box center [730, 558] width 79 height 34
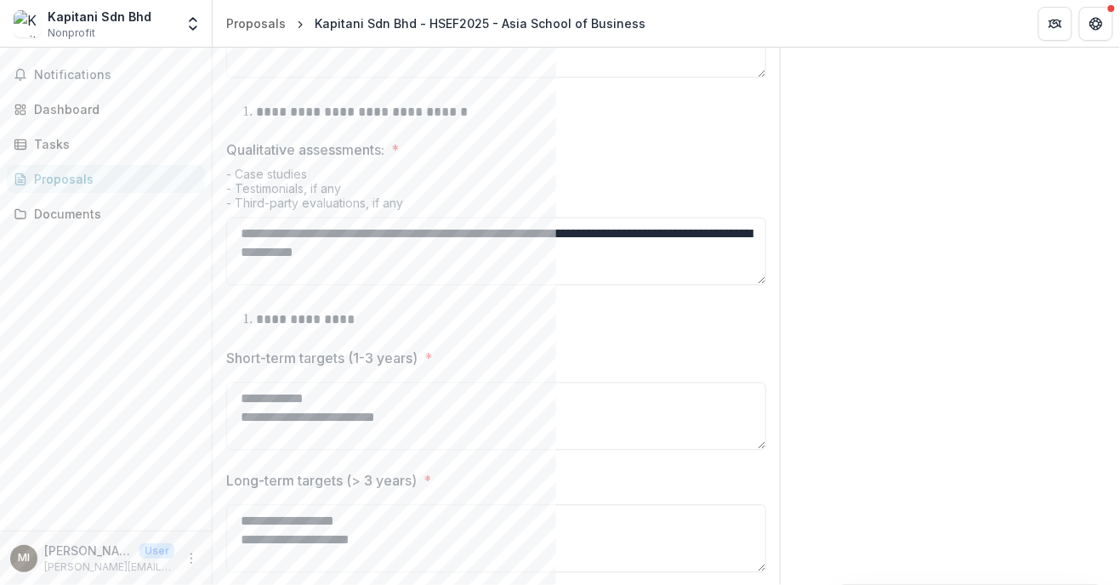
click at [555, 491] on label "Long-term targets (> 3 years) *" at bounding box center [491, 481] width 530 height 20
click at [555, 561] on textarea "**********" at bounding box center [496, 539] width 540 height 68
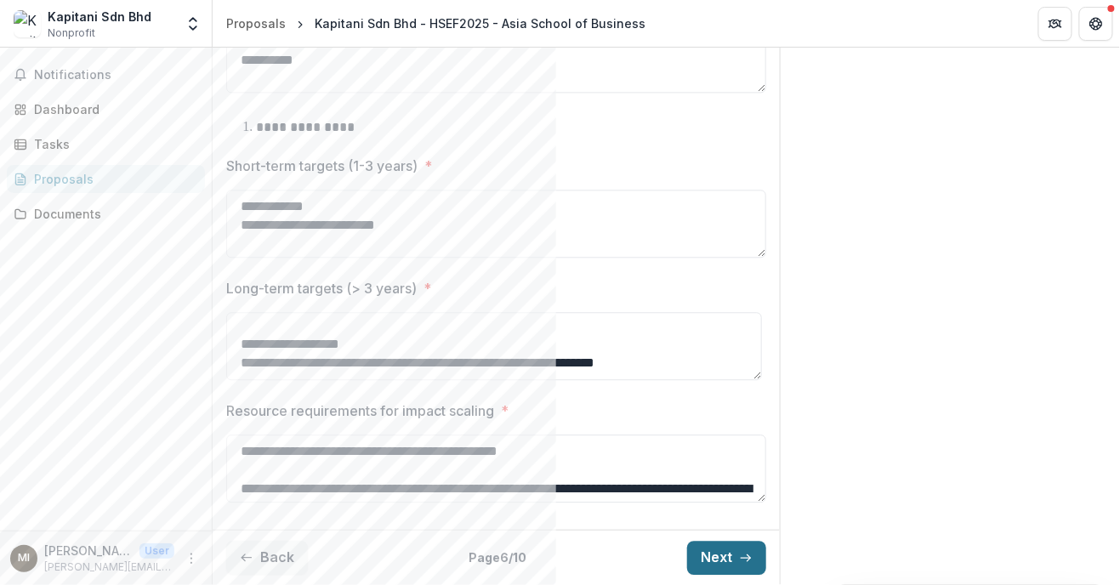
click at [555, 569] on button "Next" at bounding box center [726, 558] width 79 height 34
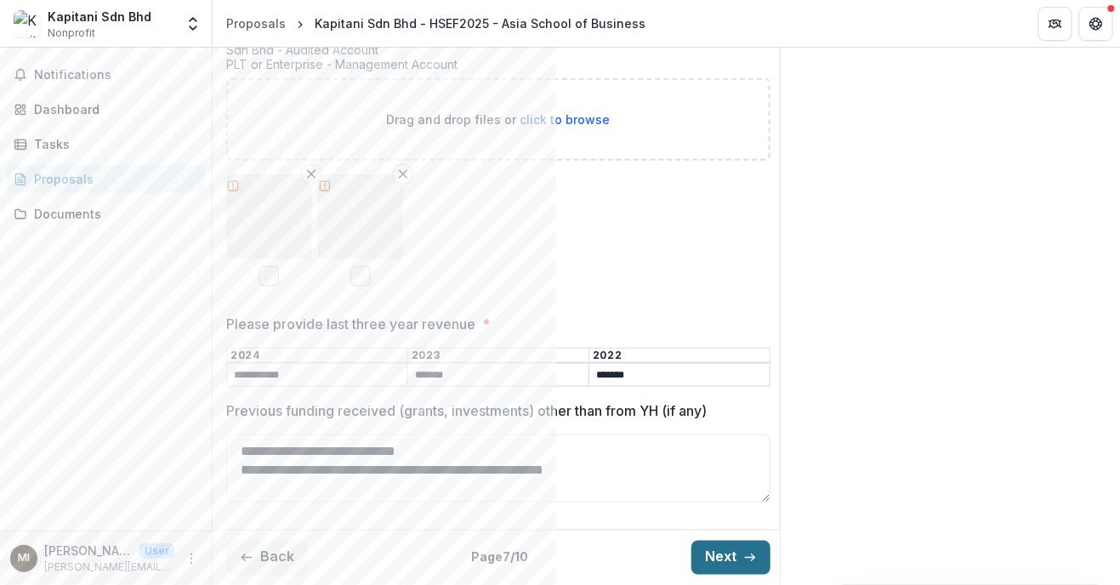
click at [555, 568] on button "Next" at bounding box center [730, 558] width 79 height 34
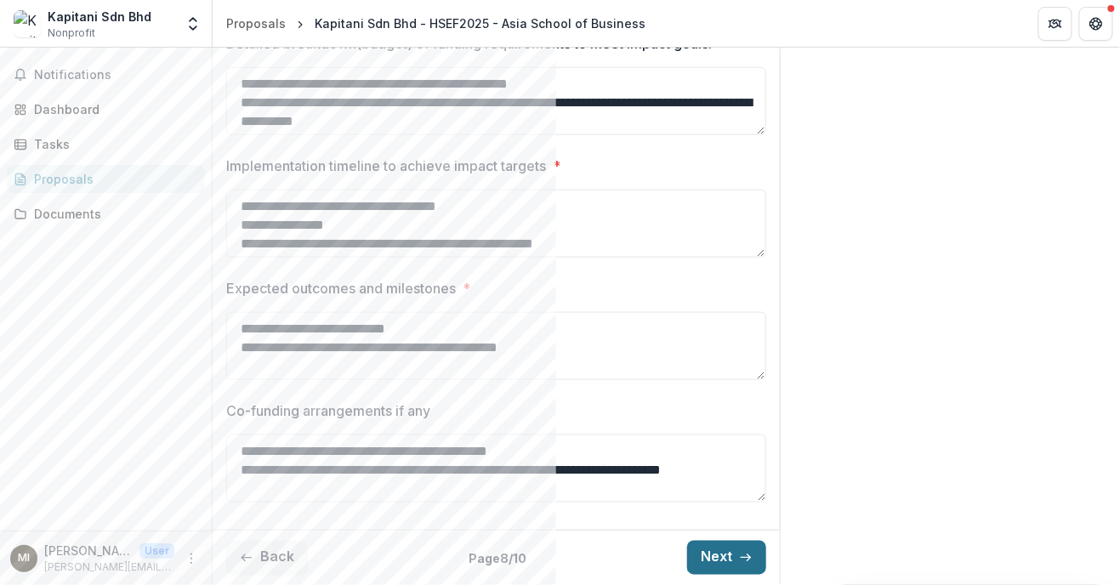
scroll to position [513, 0]
click at [247, 564] on icon "button" at bounding box center [247, 558] width 14 height 14
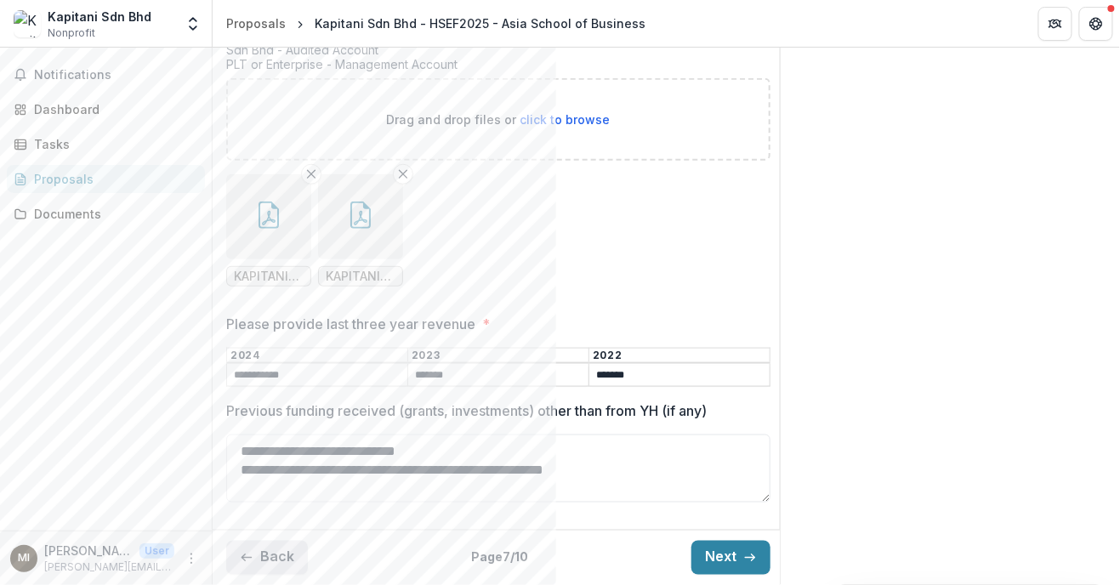
scroll to position [470, 0]
click at [555, 558] on button "Next" at bounding box center [730, 558] width 79 height 34
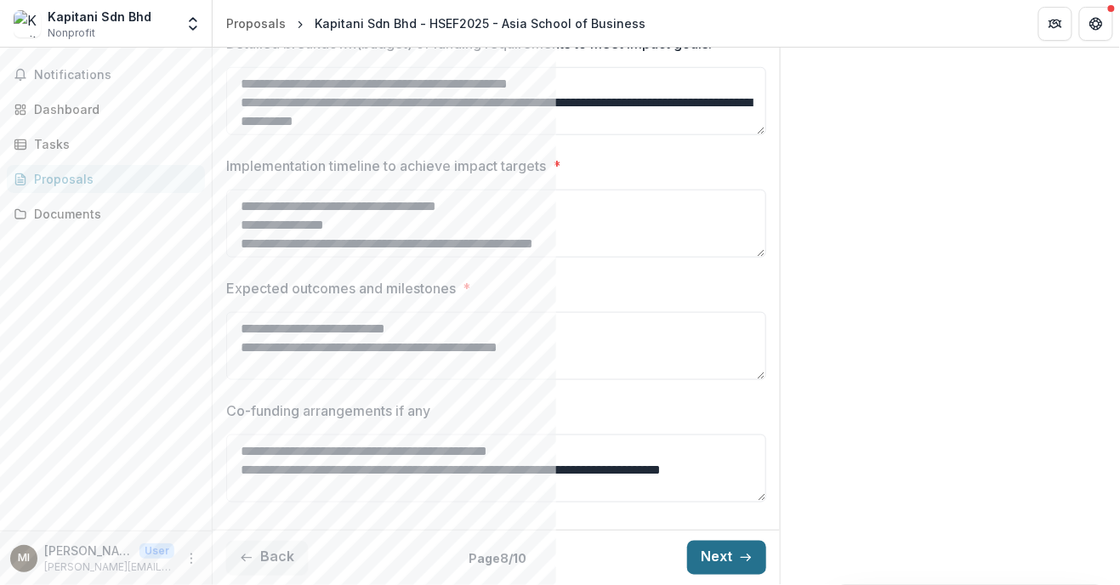
scroll to position [59, 0]
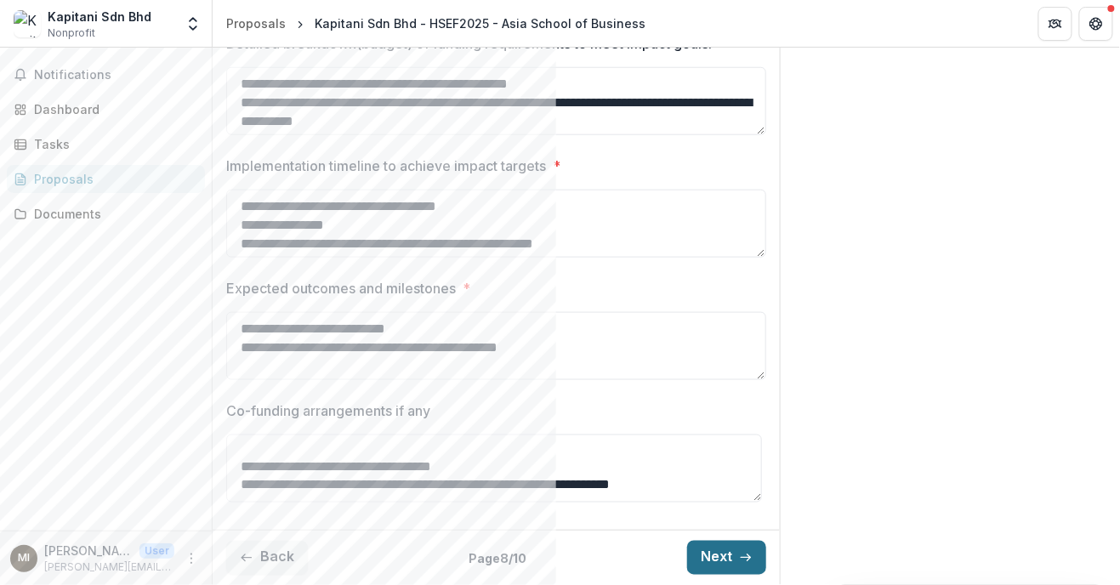
click at [555, 557] on icon "button" at bounding box center [746, 558] width 14 height 14
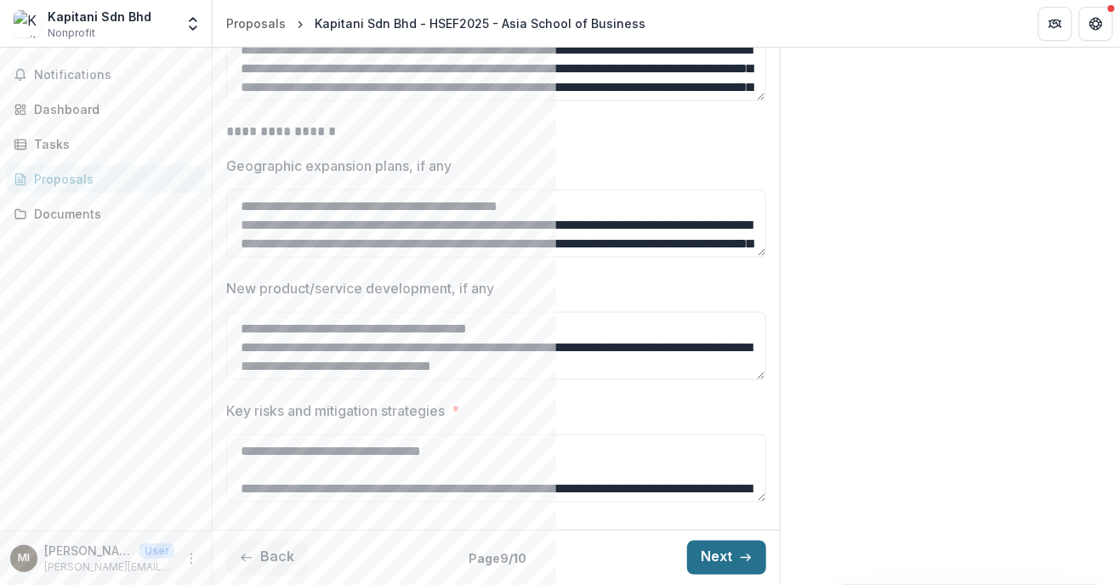
scroll to position [465, 0]
click at [555, 569] on button "Next" at bounding box center [726, 558] width 79 height 34
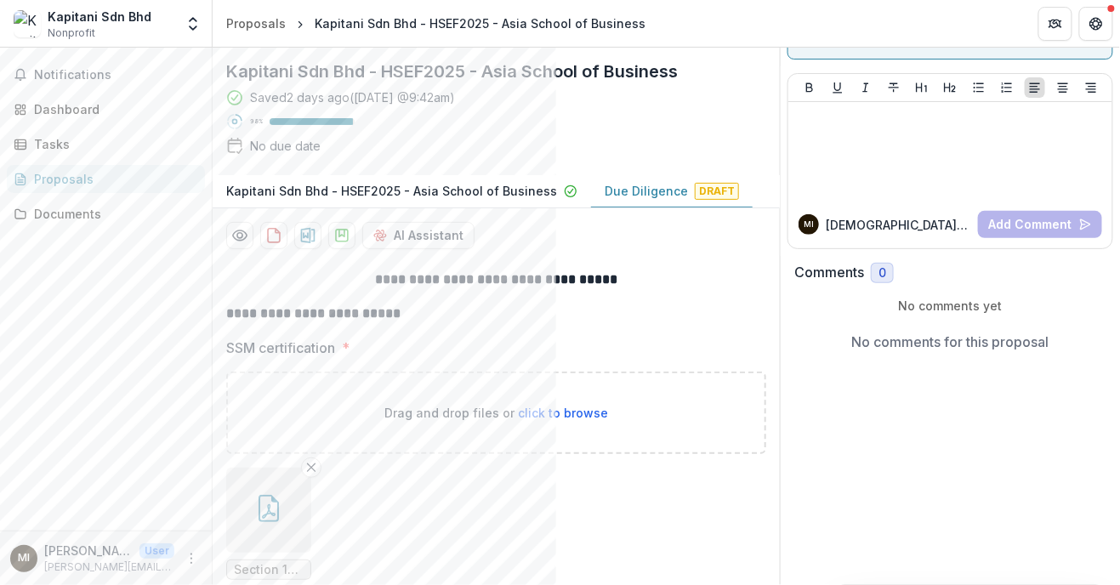
scroll to position [82, 0]
